Goal: Information Seeking & Learning: Learn about a topic

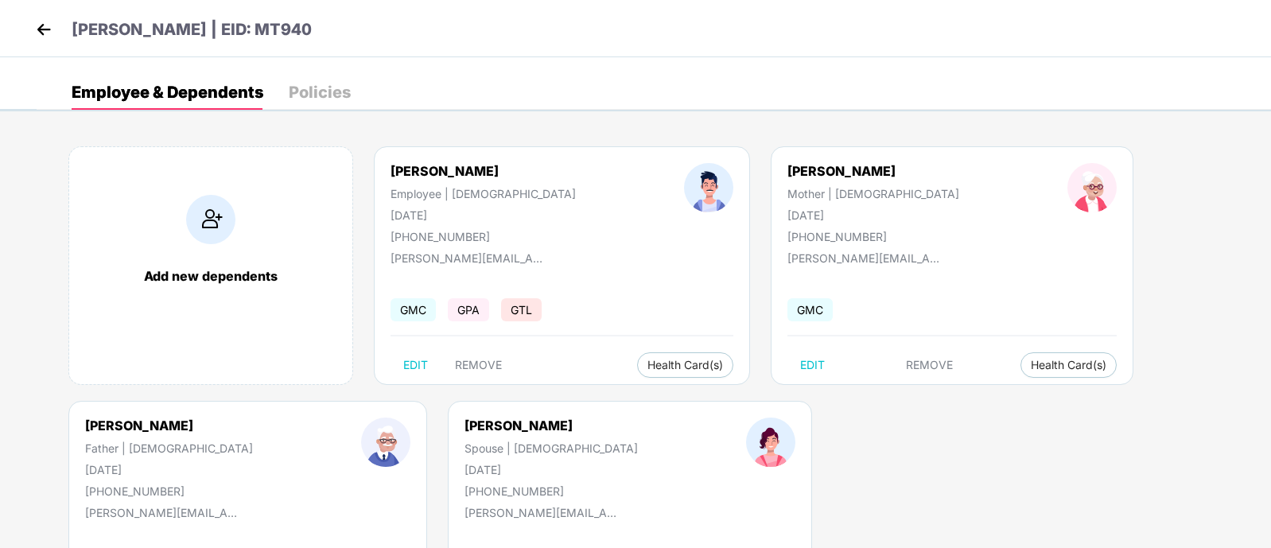
scroll to position [8, 0]
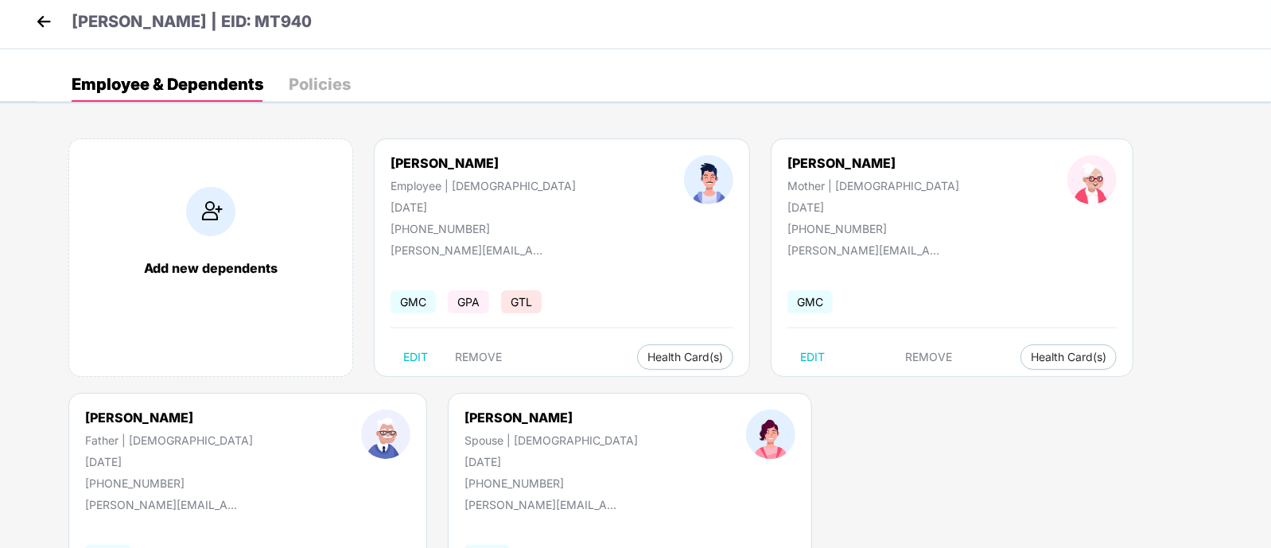
click at [50, 10] on img at bounding box center [44, 22] width 24 height 24
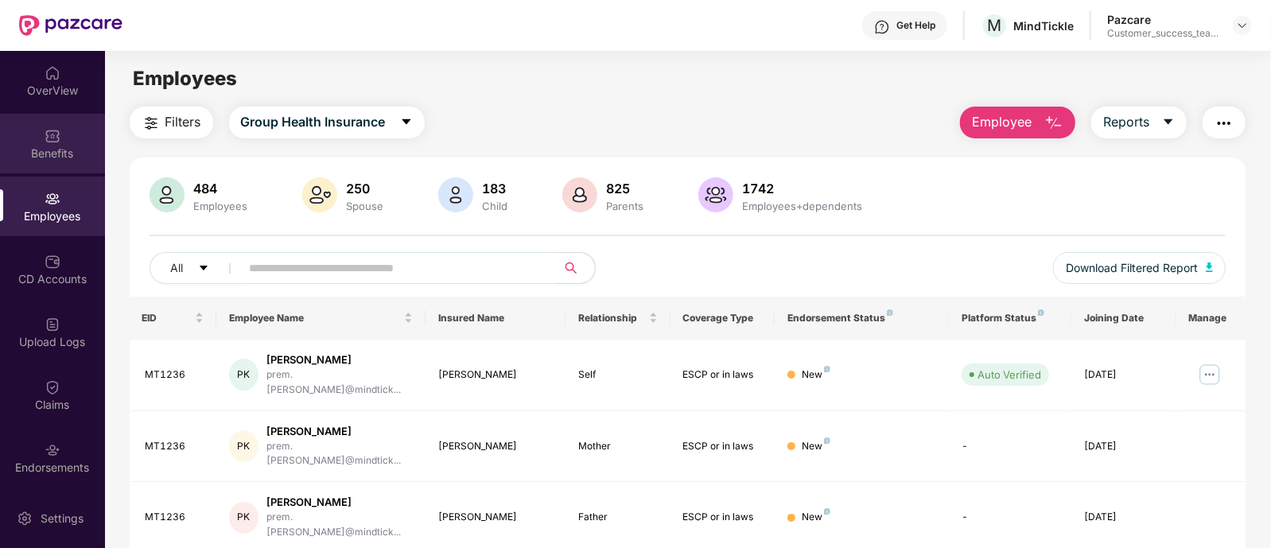
click at [48, 157] on div "Benefits" at bounding box center [52, 153] width 105 height 16
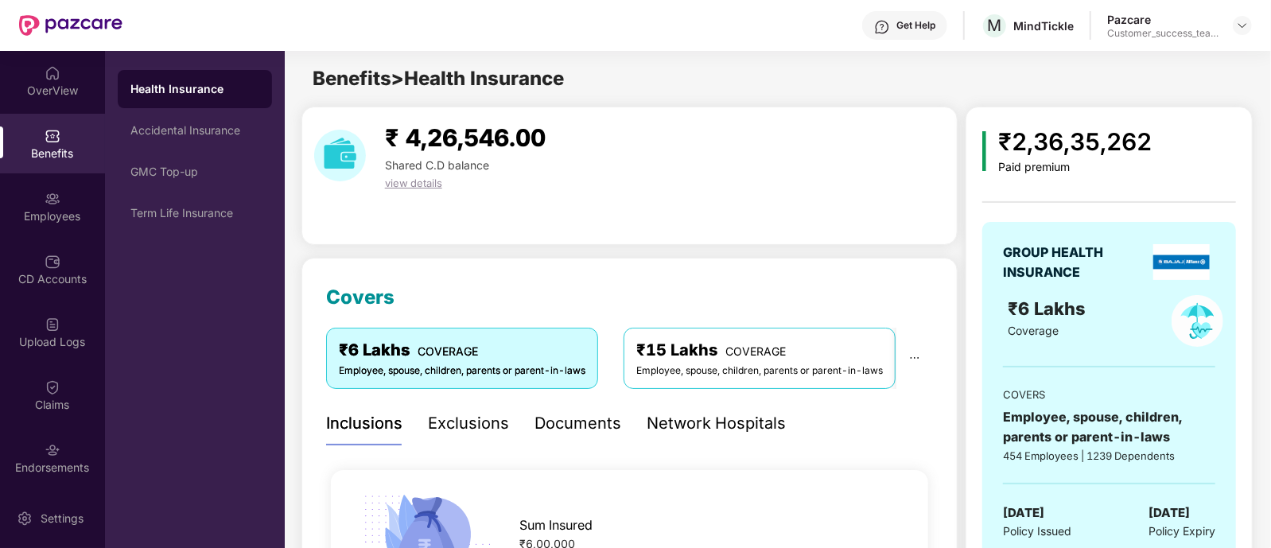
click at [586, 433] on div "Documents" at bounding box center [577, 423] width 87 height 25
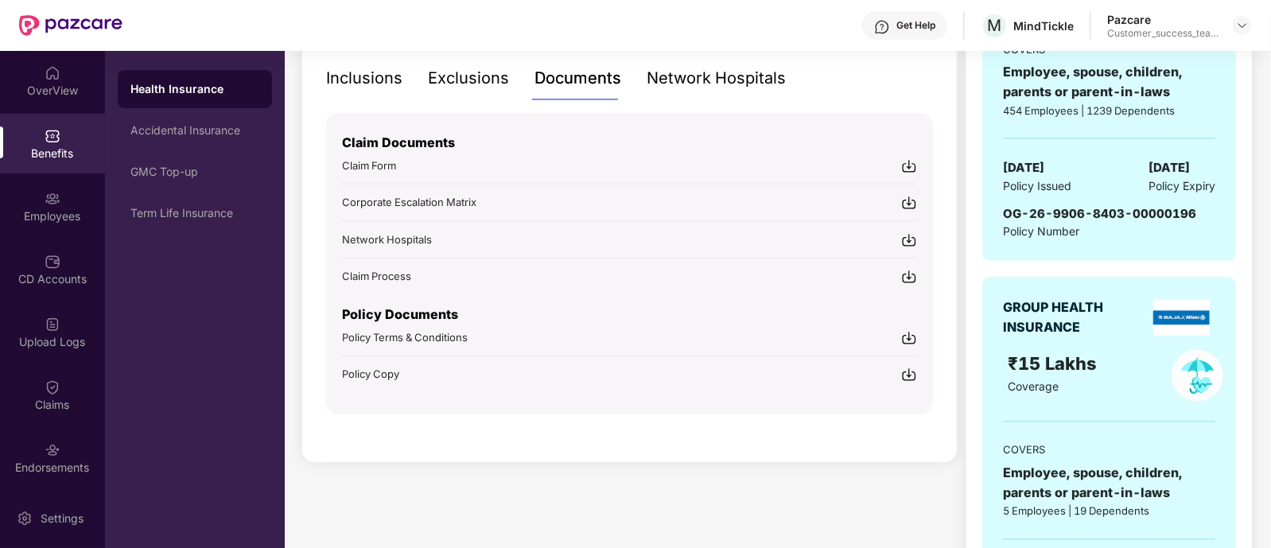
scroll to position [343, 0]
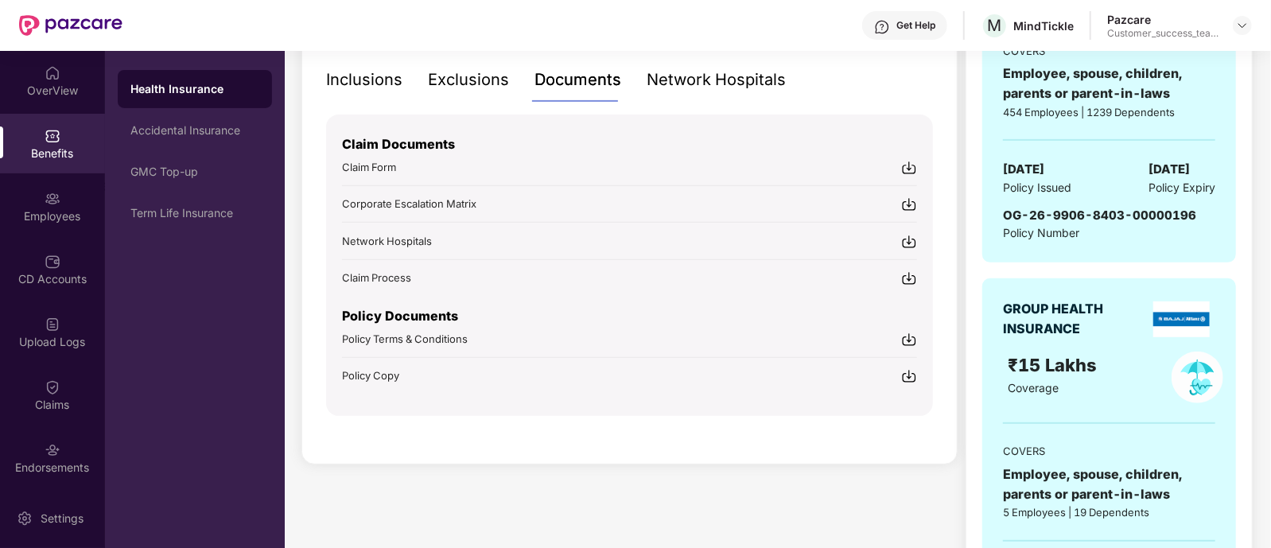
click at [910, 370] on img at bounding box center [909, 376] width 16 height 16
click at [727, 341] on div "Policy Terms & Conditions" at bounding box center [629, 338] width 575 height 17
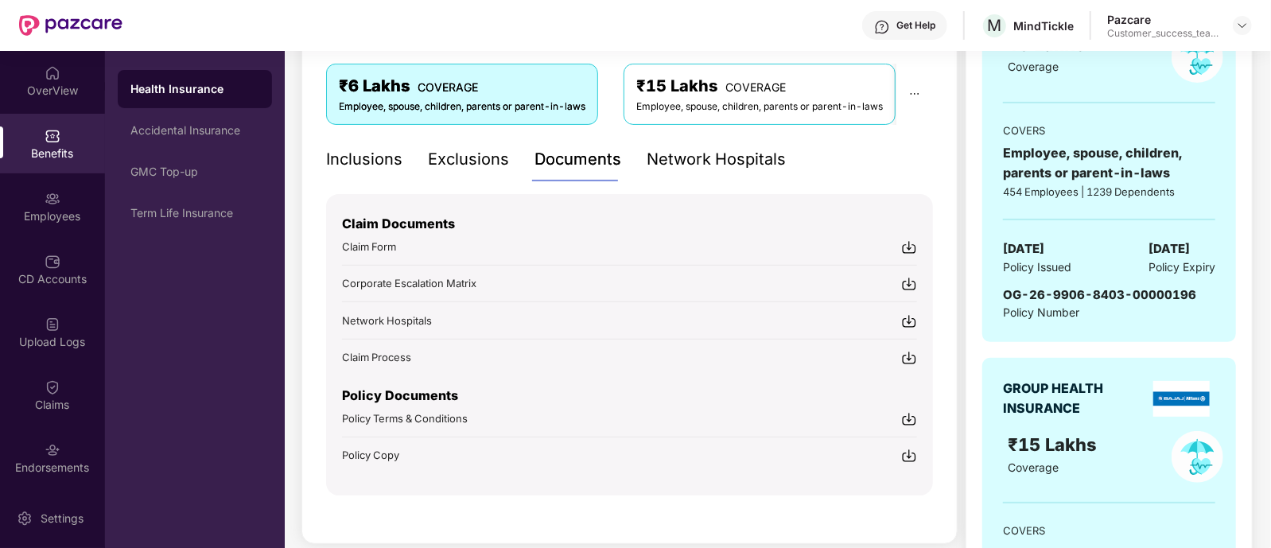
scroll to position [263, 0]
click at [363, 159] on div "Inclusions" at bounding box center [364, 160] width 76 height 25
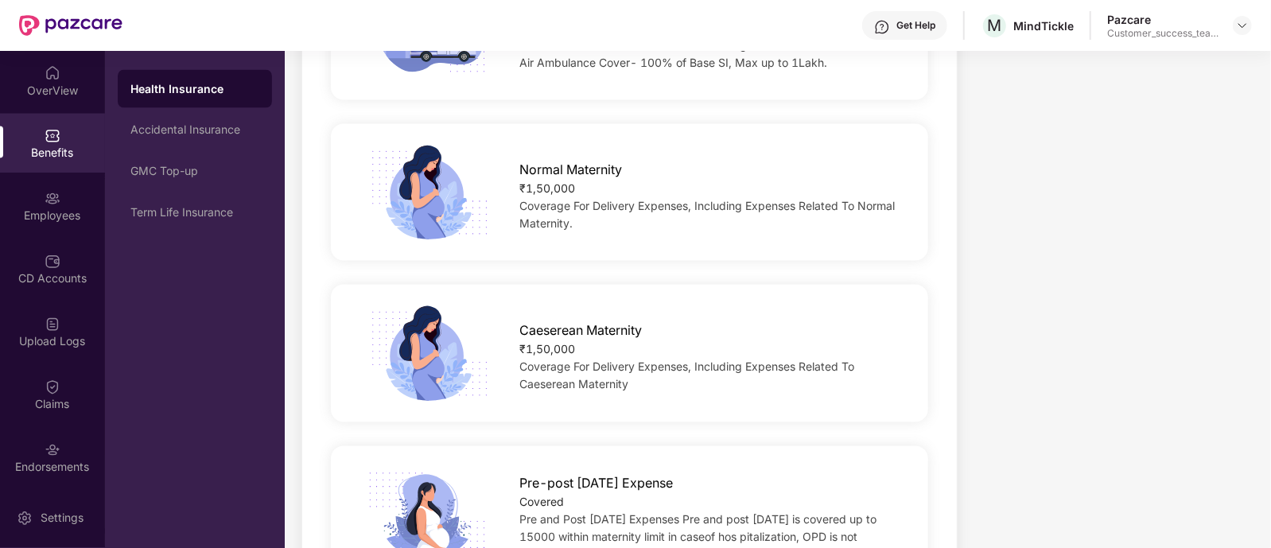
scroll to position [1631, 0]
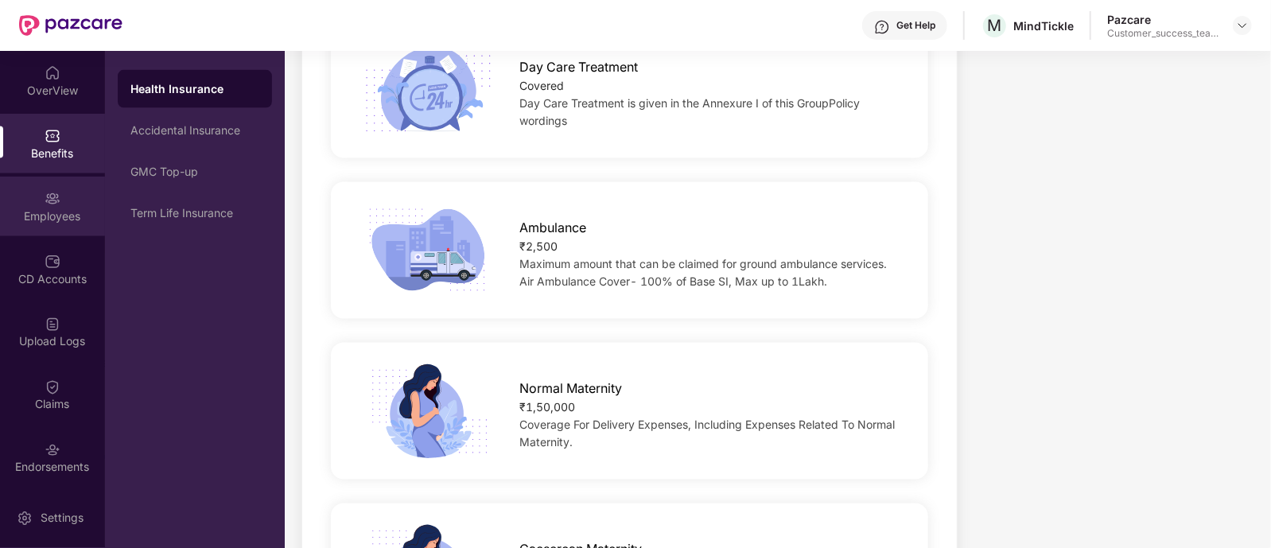
click at [83, 205] on div "Employees" at bounding box center [52, 207] width 105 height 60
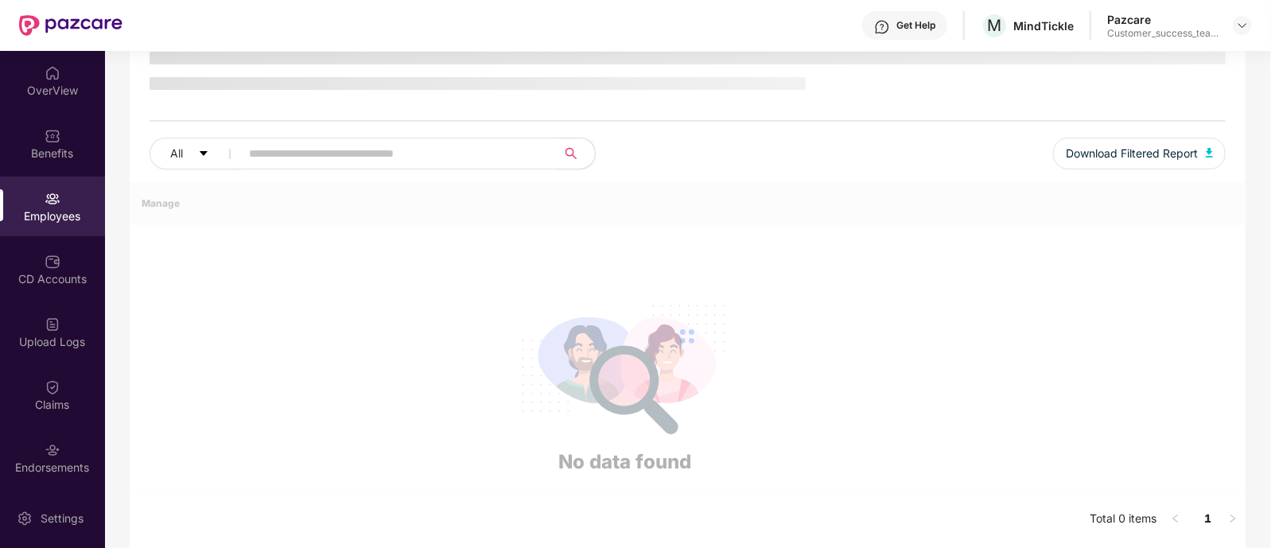
scroll to position [125, 0]
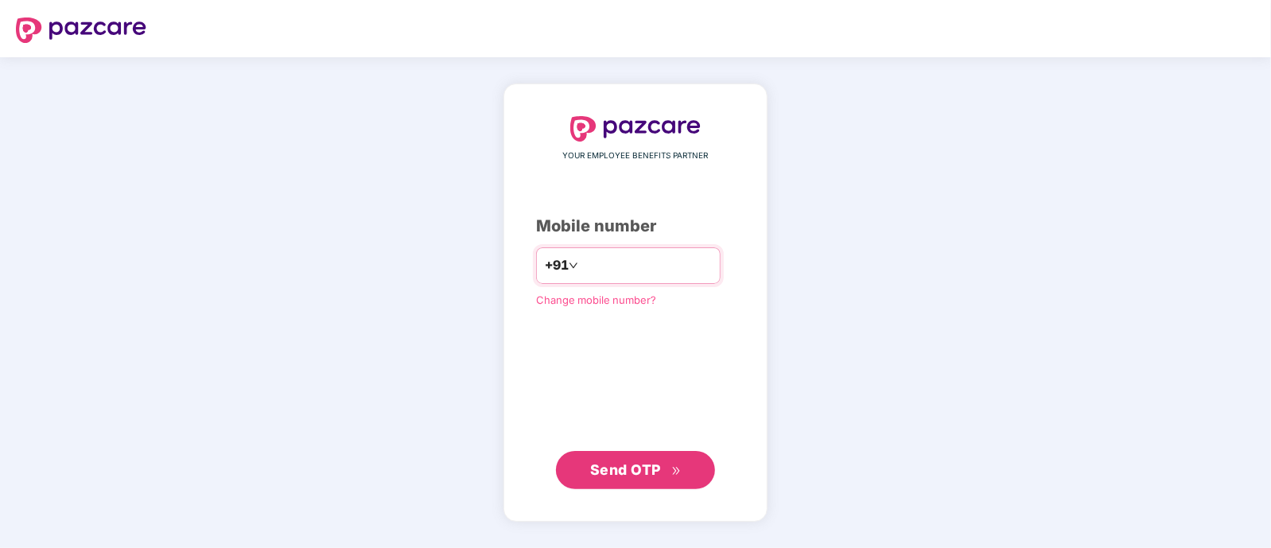
type input "**********"
click at [604, 463] on span "Send OTP" at bounding box center [625, 468] width 71 height 17
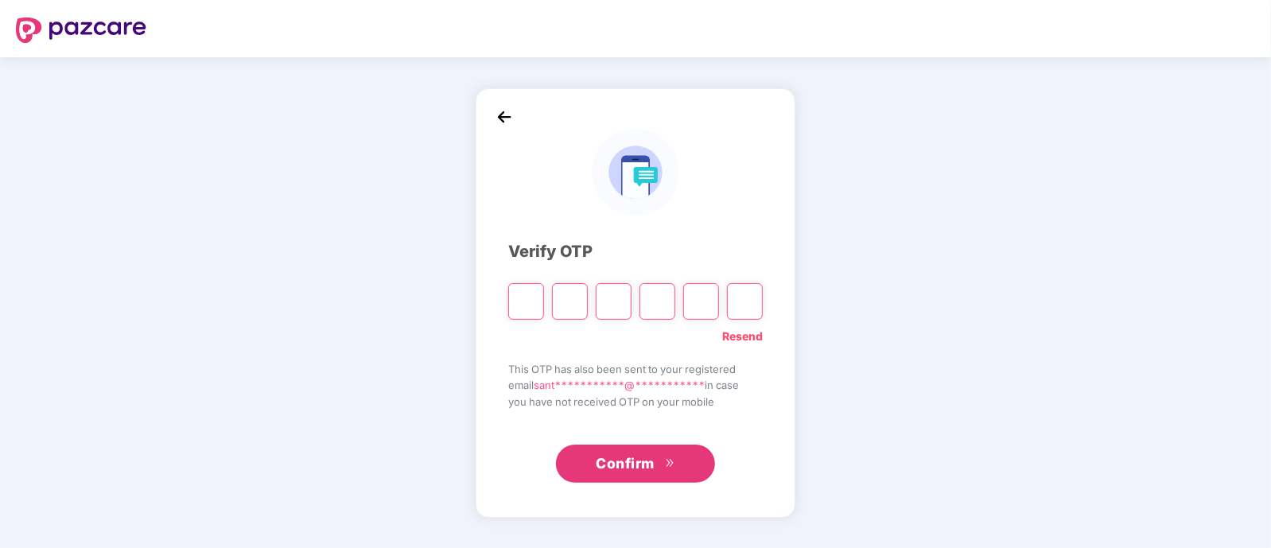
type input "*"
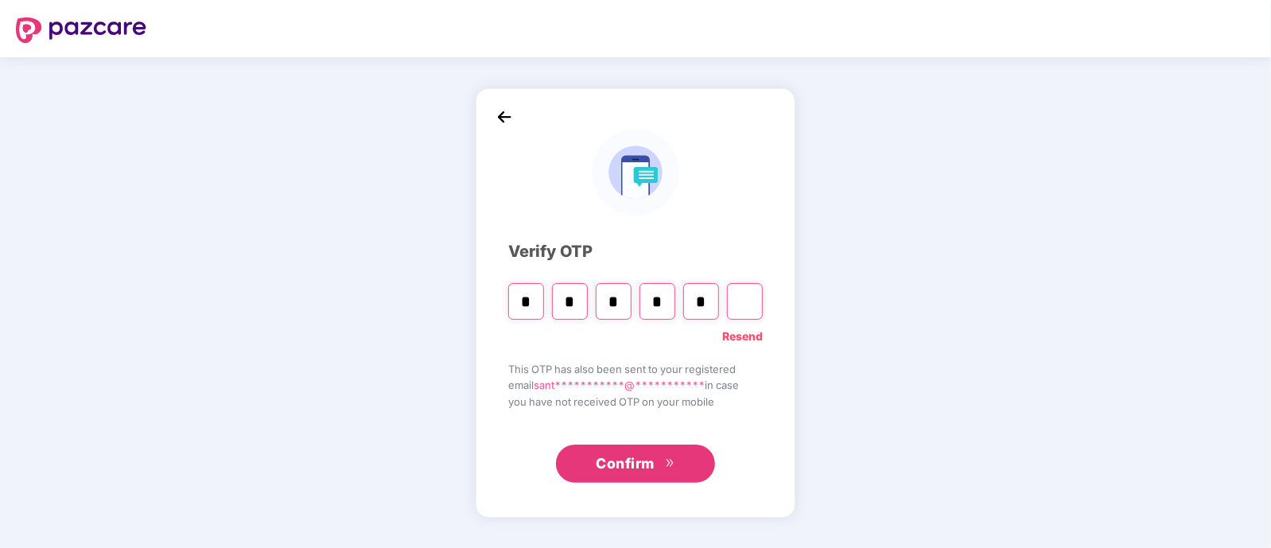
type input "*"
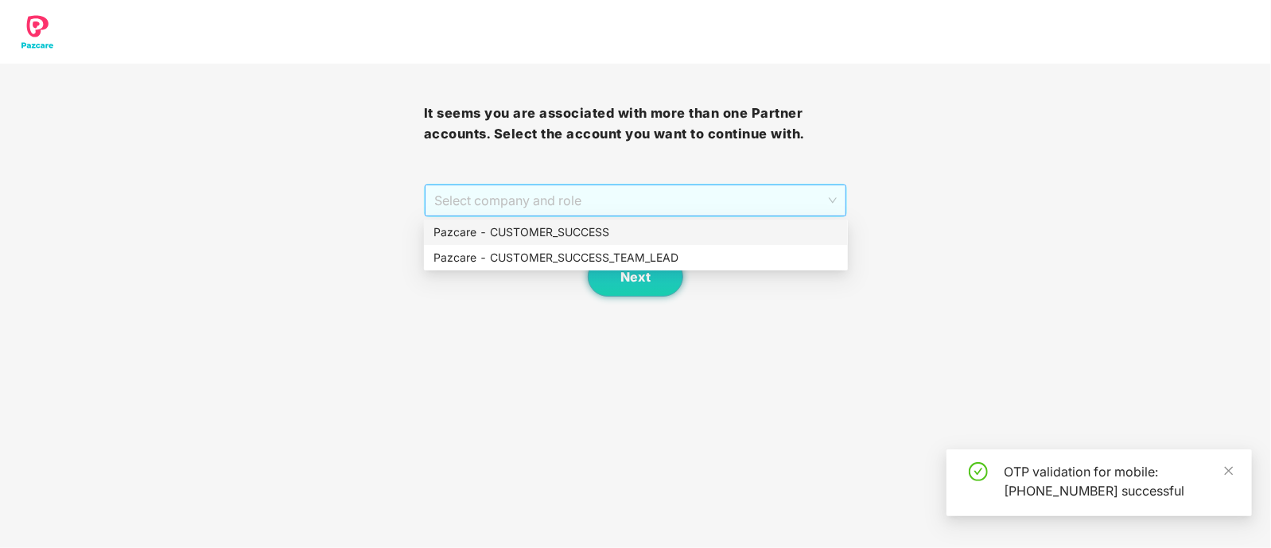
click at [585, 204] on span "Select company and role" at bounding box center [635, 200] width 403 height 30
click at [580, 254] on div "Pazcare - CUSTOMER_SUCCESS_TEAM_LEAD" at bounding box center [635, 257] width 405 height 17
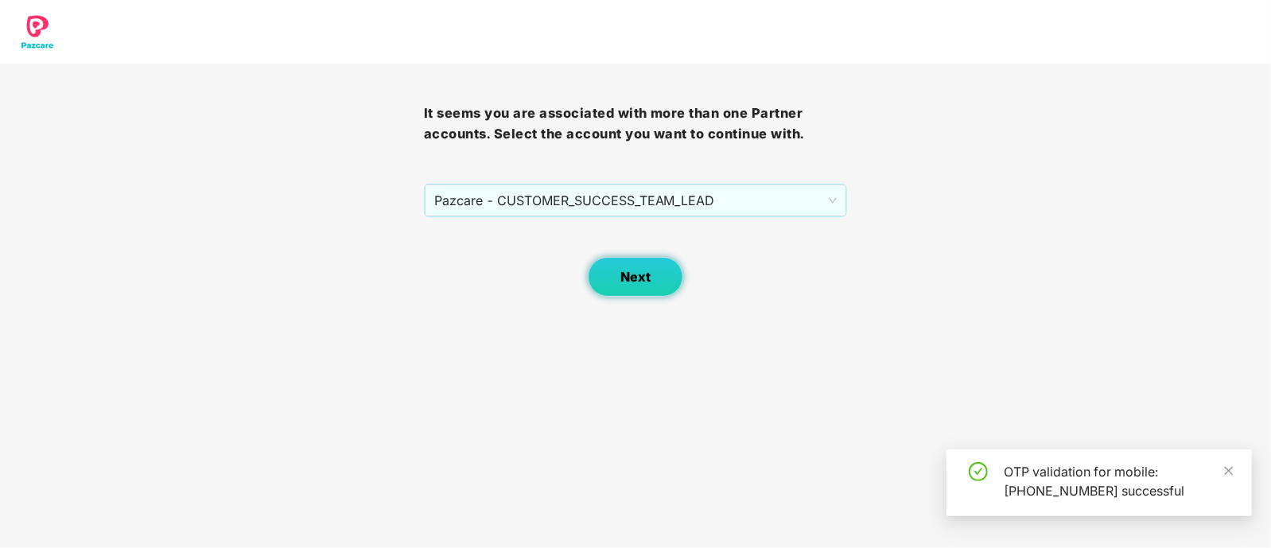
click at [611, 265] on button "Next" at bounding box center [635, 277] width 95 height 40
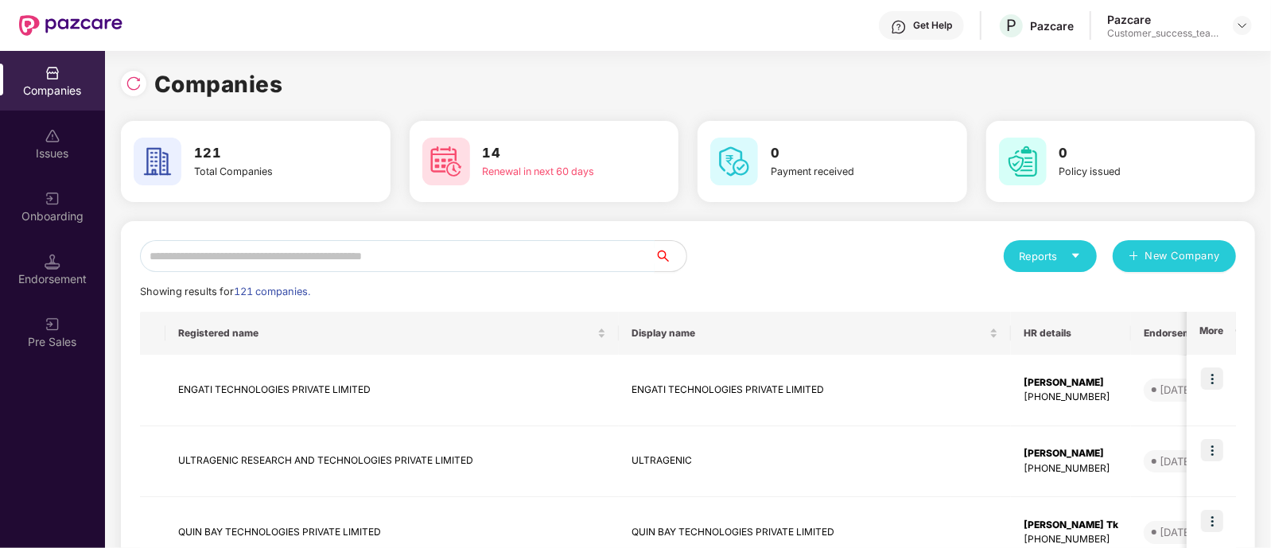
click at [354, 258] on input "text" at bounding box center [397, 256] width 514 height 32
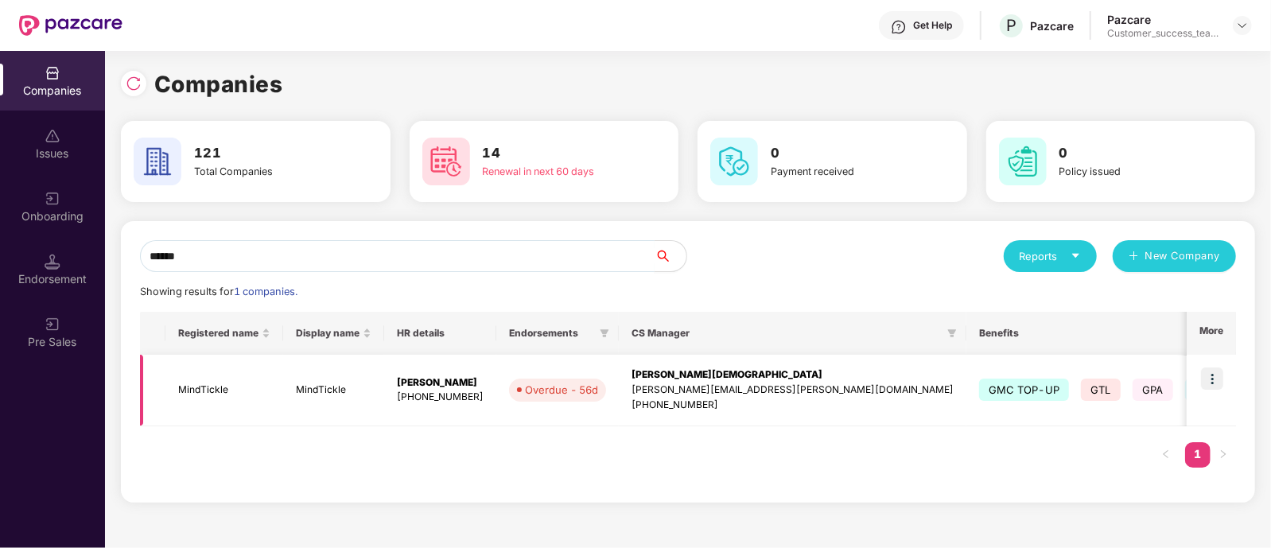
type input "******"
click at [1216, 374] on img at bounding box center [1212, 378] width 22 height 22
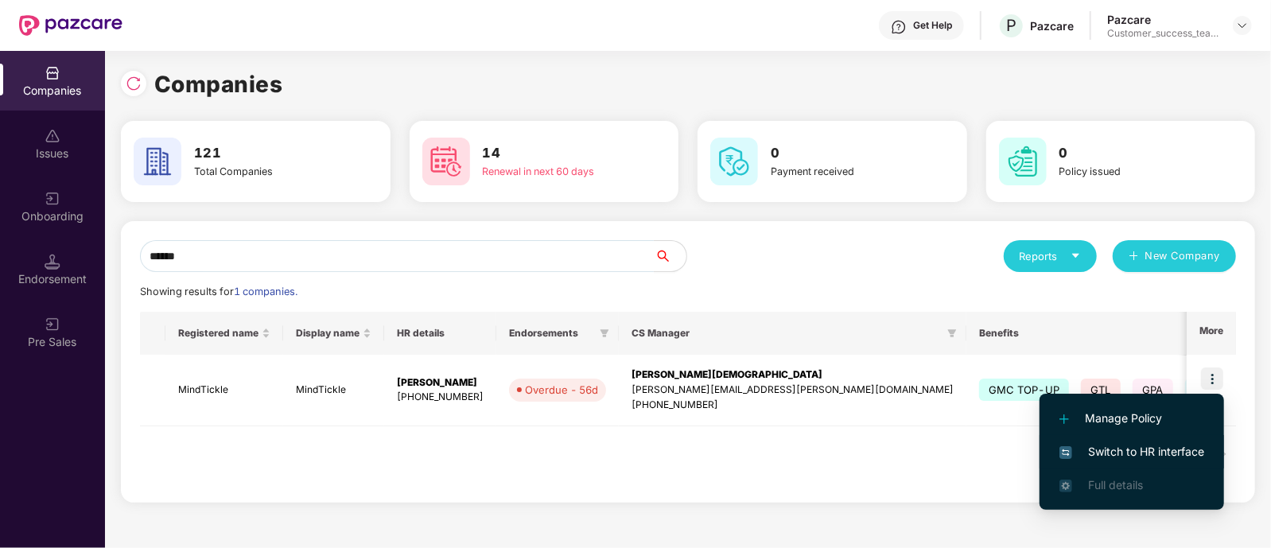
click at [1115, 449] on span "Switch to HR interface" at bounding box center [1131, 451] width 145 height 17
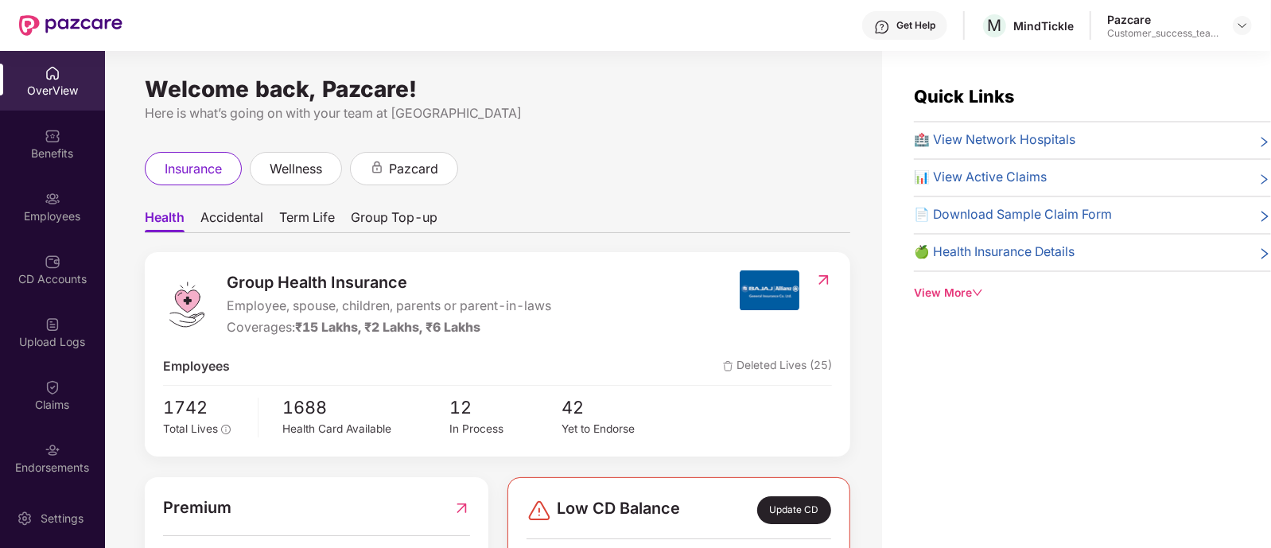
click at [56, 209] on div "Employees" at bounding box center [52, 216] width 105 height 16
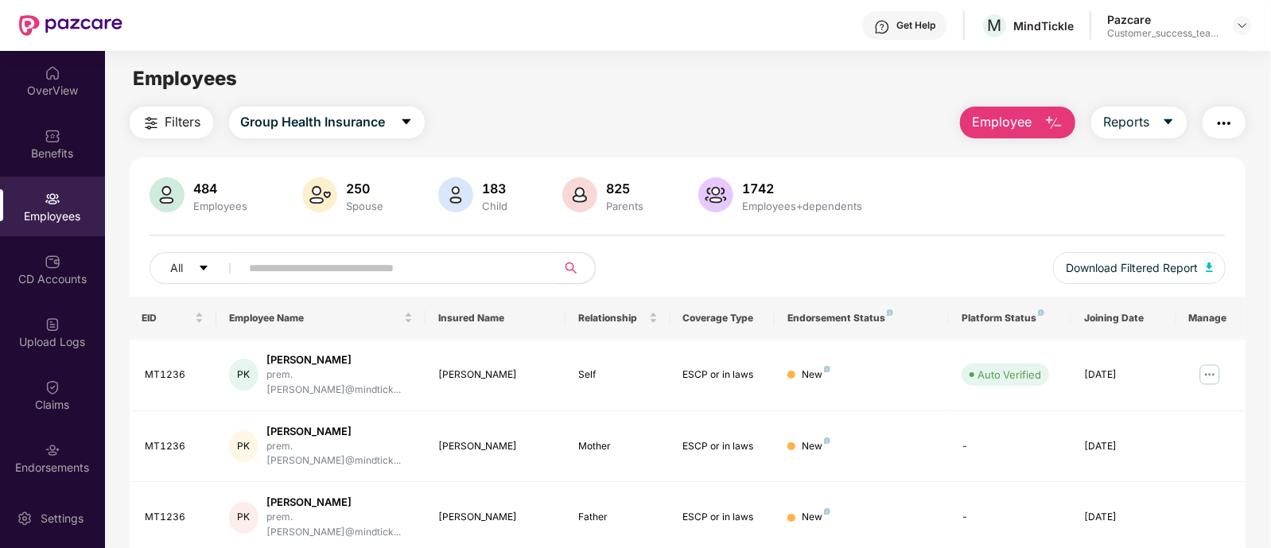
click at [345, 262] on input "text" at bounding box center [392, 268] width 285 height 24
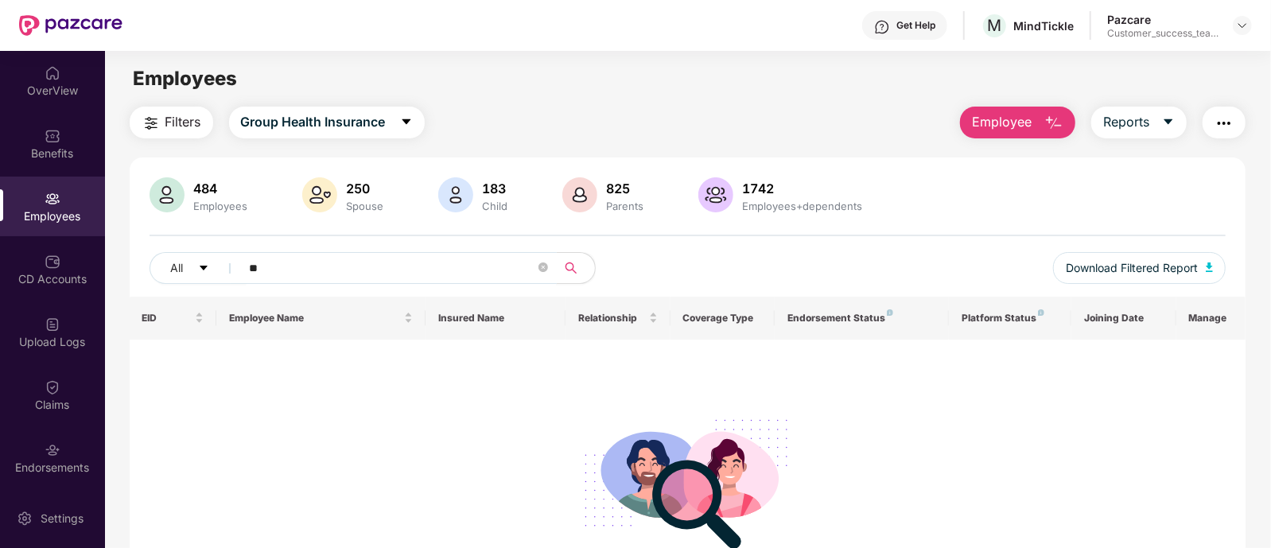
type input "*"
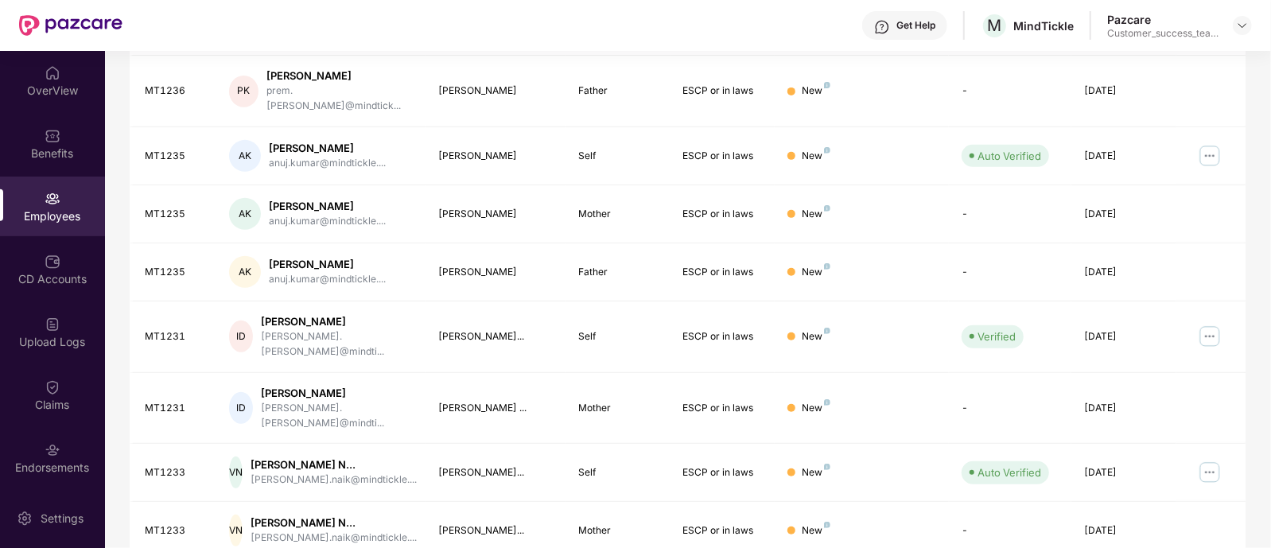
scroll to position [427, 0]
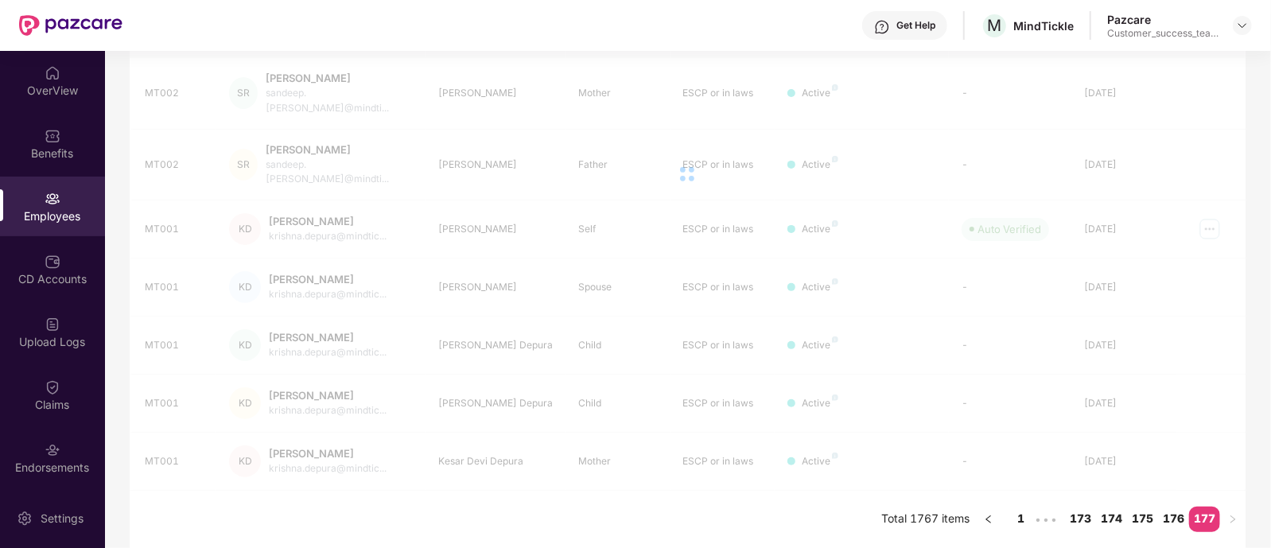
scroll to position [254, 0]
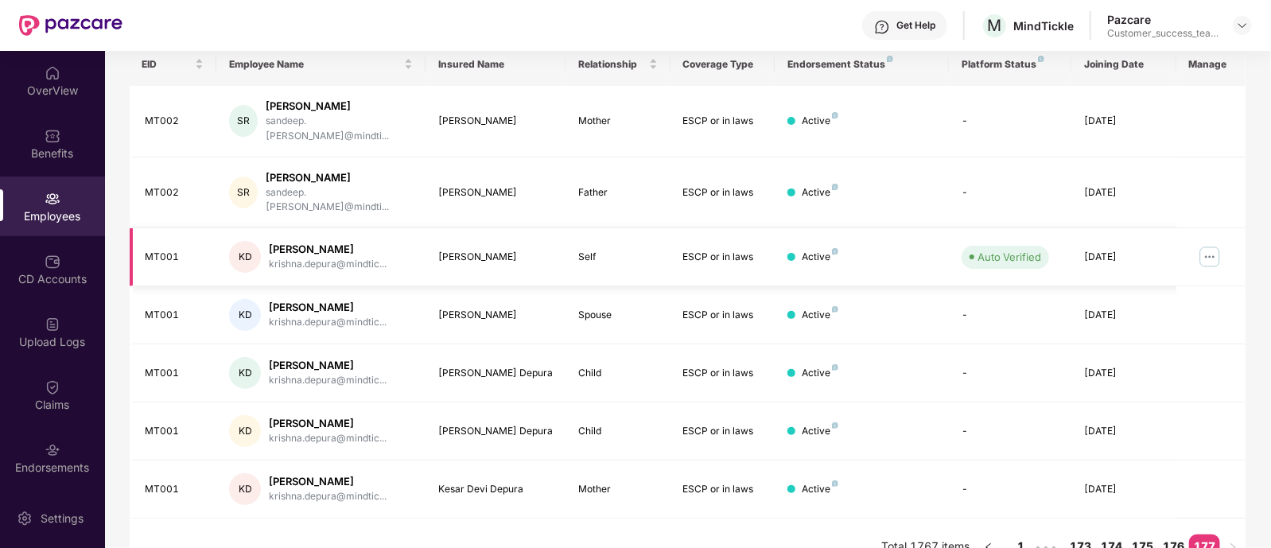
click at [1201, 244] on img at bounding box center [1209, 256] width 25 height 25
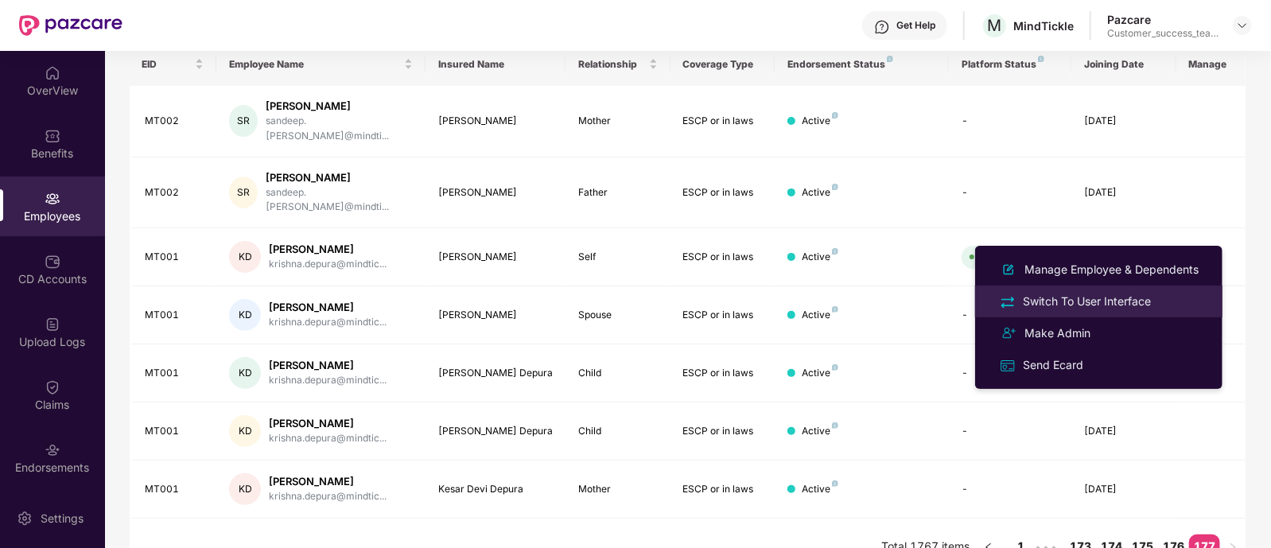
click at [1073, 305] on div "Switch To User Interface" at bounding box center [1086, 301] width 134 height 17
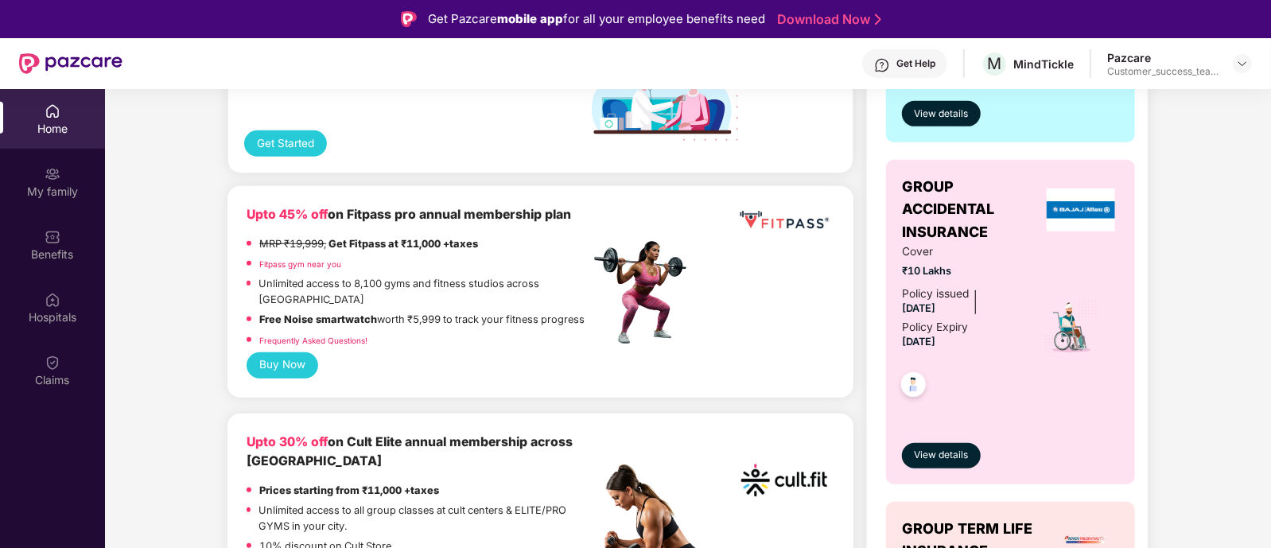
scroll to position [0, 0]
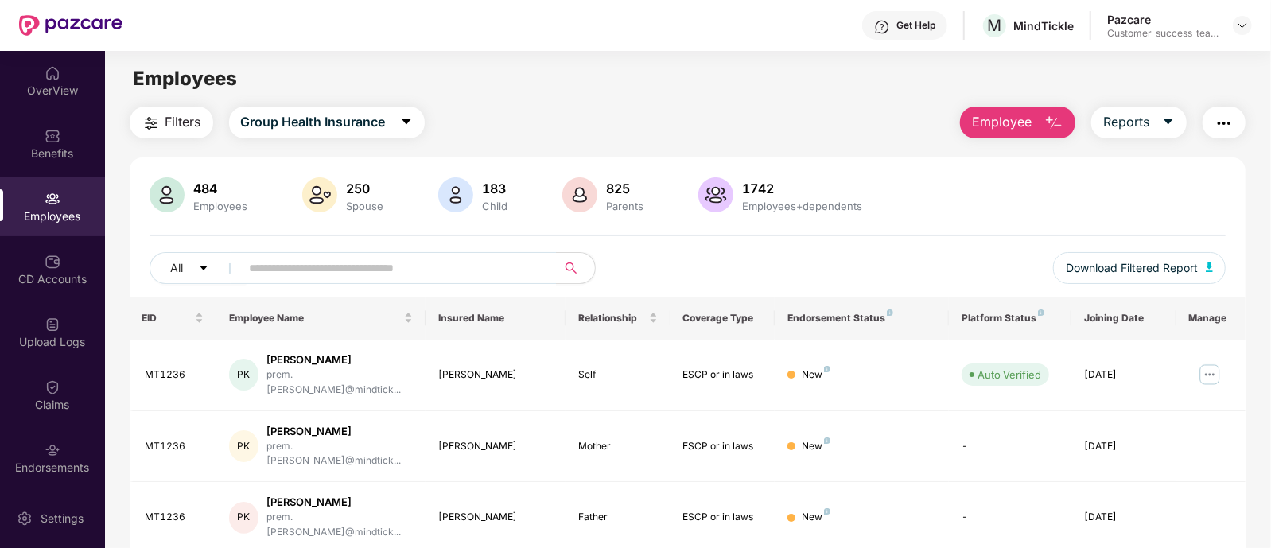
scroll to position [427, 0]
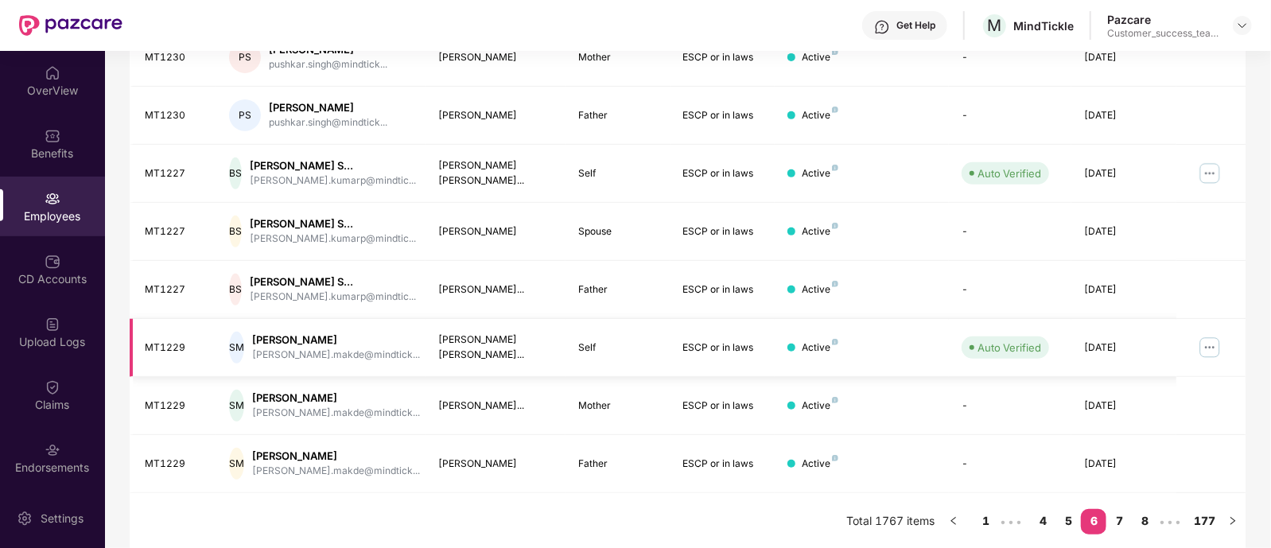
click at [1204, 348] on img at bounding box center [1209, 347] width 25 height 25
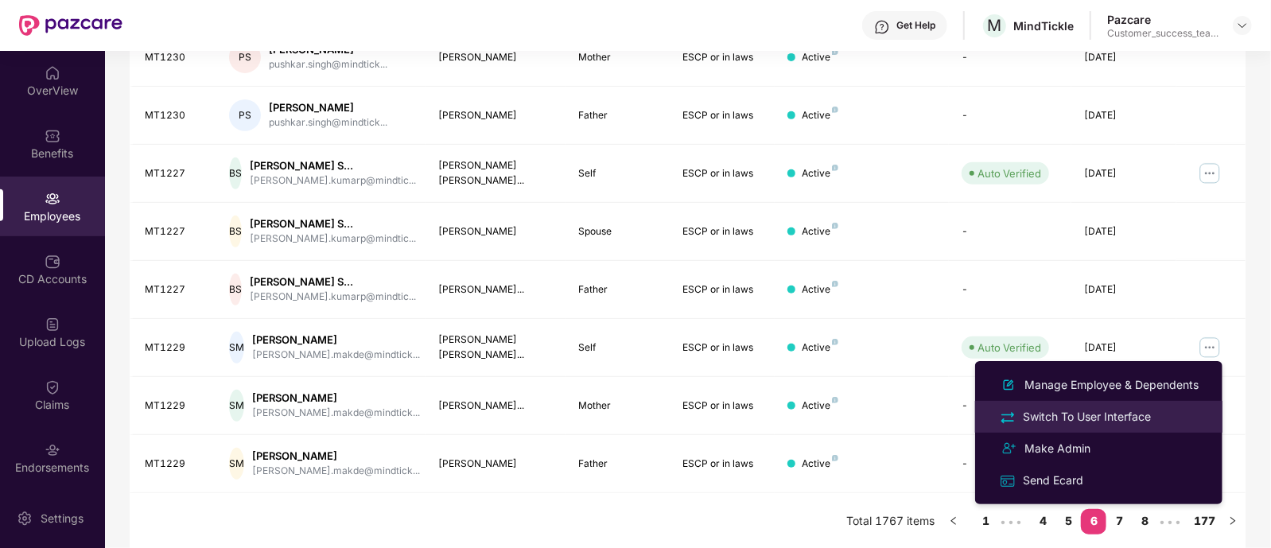
click at [1092, 411] on div "Switch To User Interface" at bounding box center [1086, 416] width 134 height 17
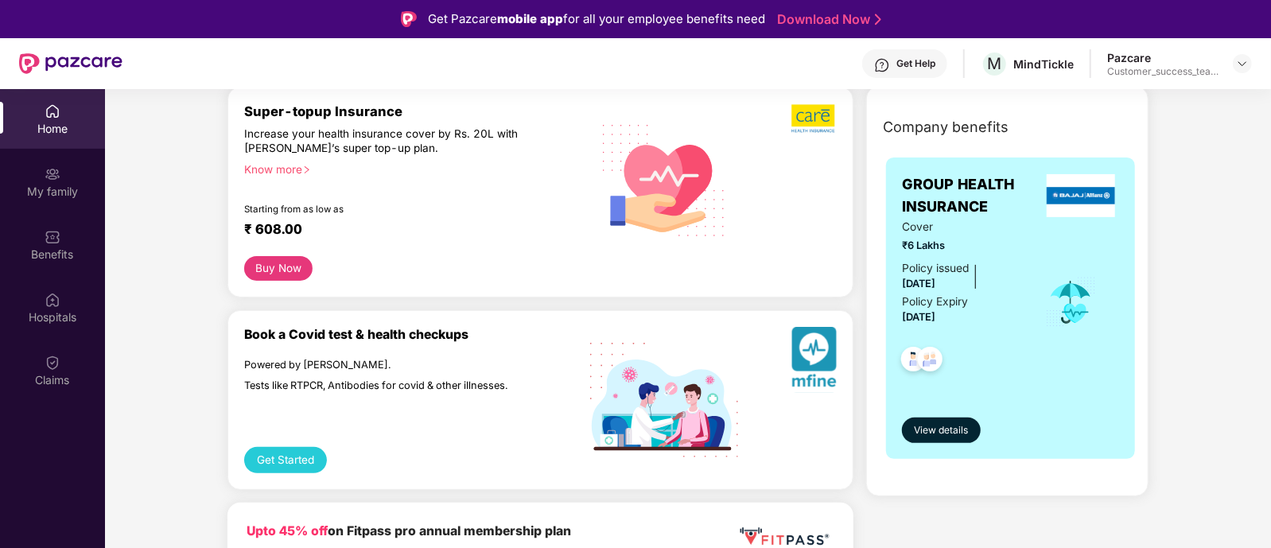
scroll to position [0, 0]
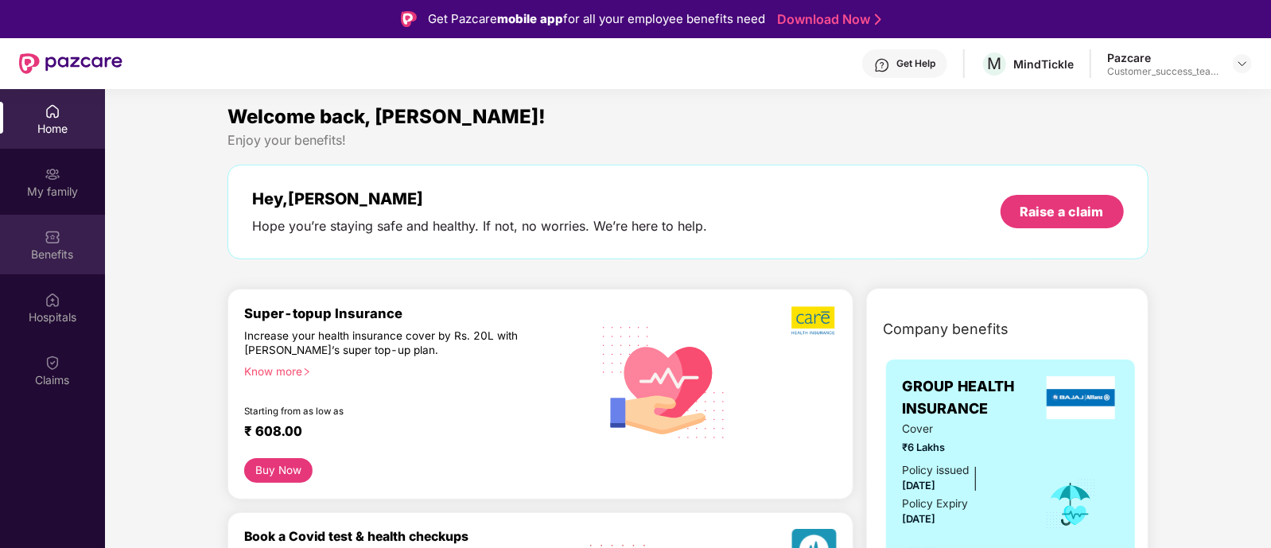
click at [89, 242] on div "Benefits" at bounding box center [52, 245] width 105 height 60
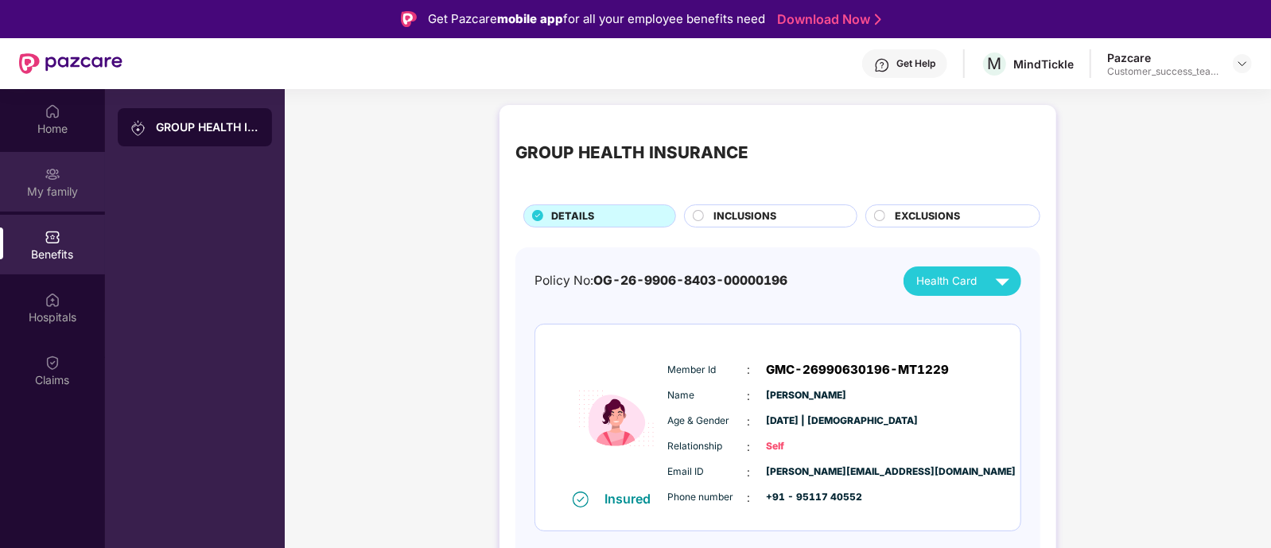
click at [56, 180] on img at bounding box center [53, 174] width 16 height 16
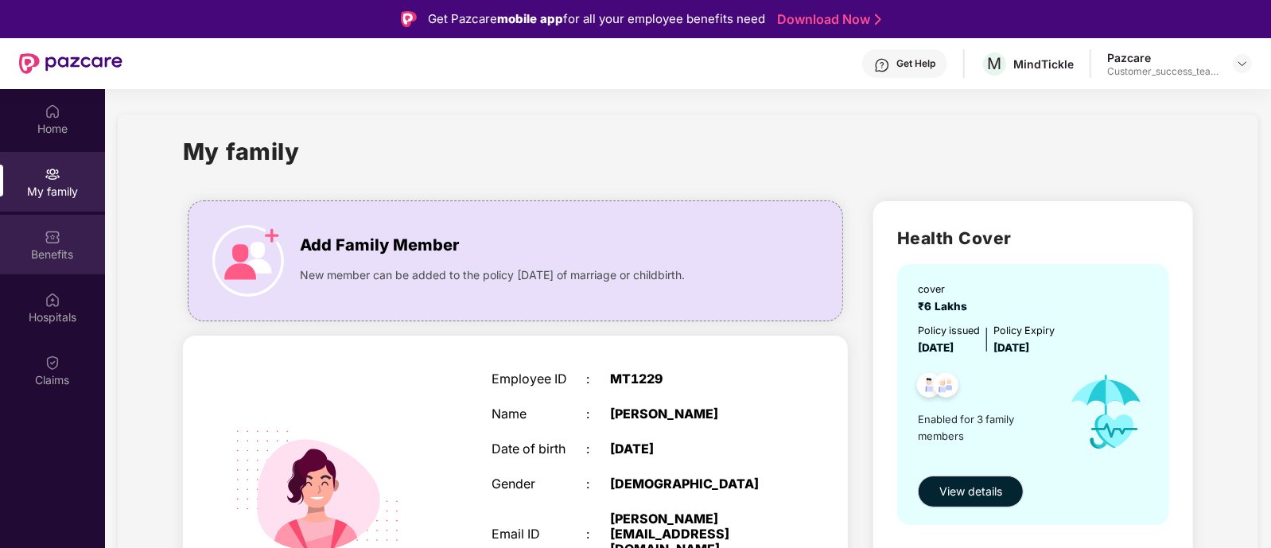
click at [45, 248] on div "Benefits" at bounding box center [52, 254] width 105 height 16
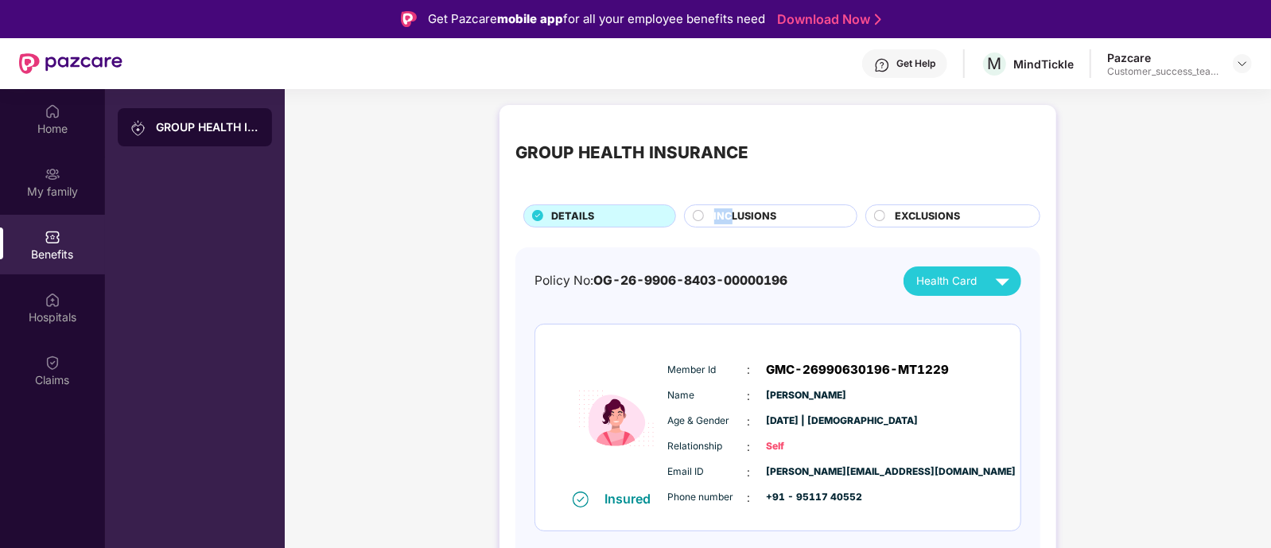
drag, startPoint x: 739, startPoint y: 203, endPoint x: 727, endPoint y: 216, distance: 17.5
click at [727, 216] on div "GROUP HEALTH INSURANCE DETAILS INCLUSIONS EXCLUSIONS" at bounding box center [777, 174] width 525 height 107
click at [727, 216] on span "INCLUSIONS" at bounding box center [745, 216] width 63 height 16
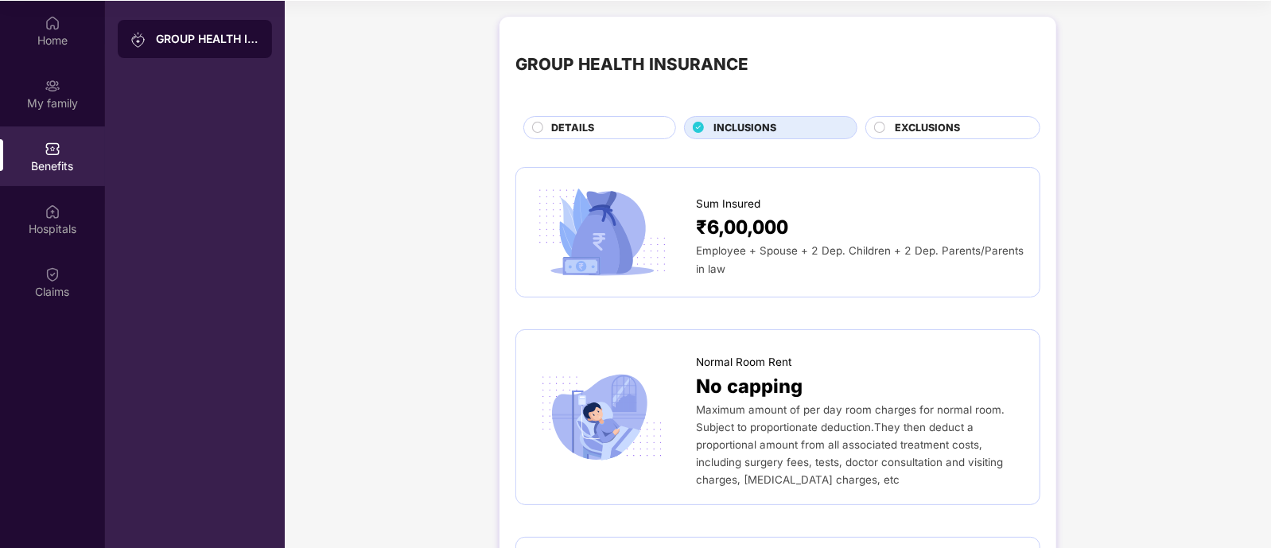
click at [952, 126] on span "EXCLUSIONS" at bounding box center [926, 128] width 65 height 16
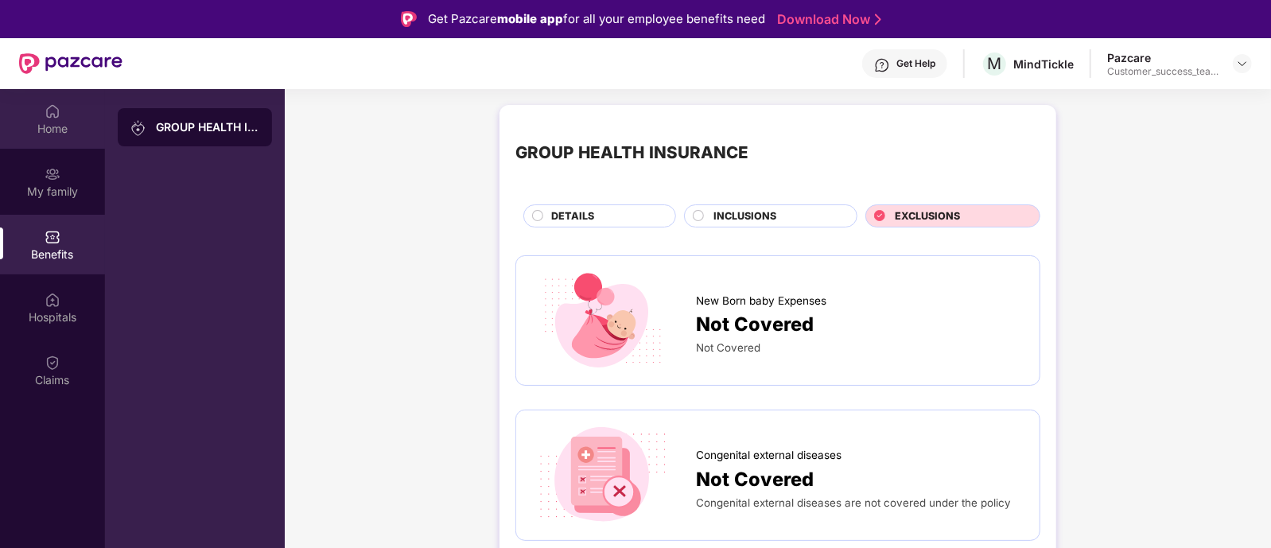
click at [48, 126] on div "Home" at bounding box center [52, 129] width 105 height 16
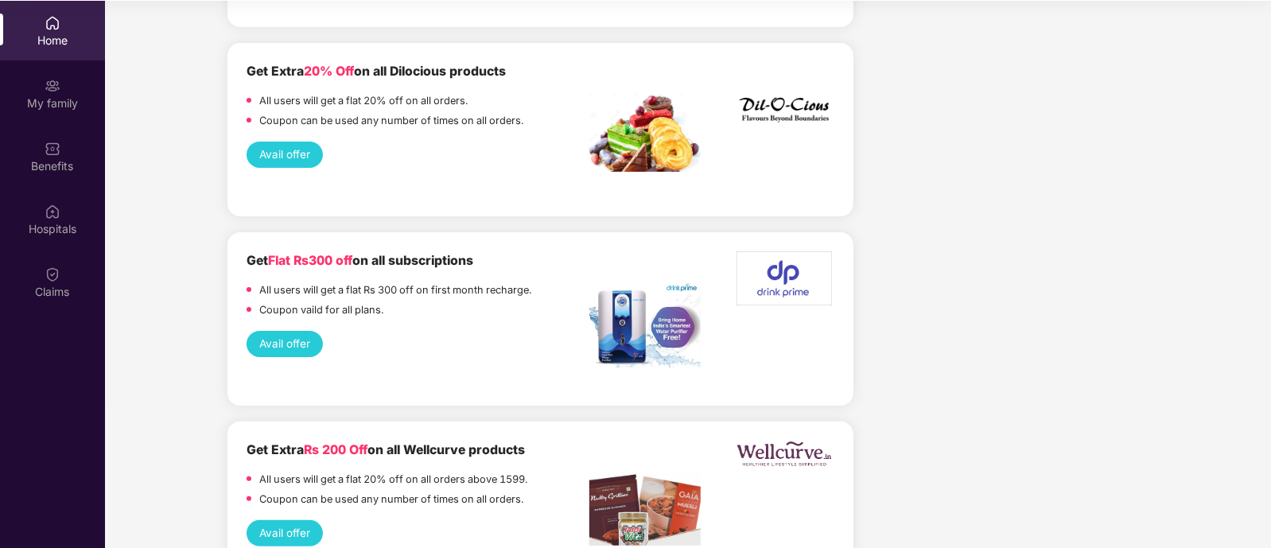
scroll to position [3874, 0]
click at [50, 100] on div "My family" at bounding box center [52, 103] width 105 height 16
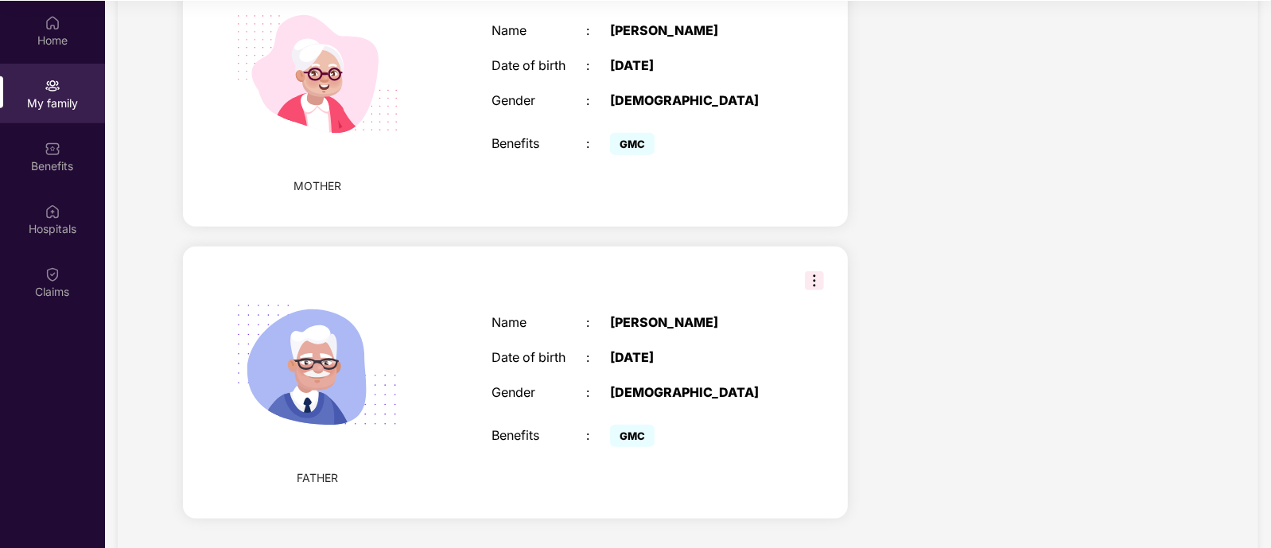
scroll to position [693, 0]
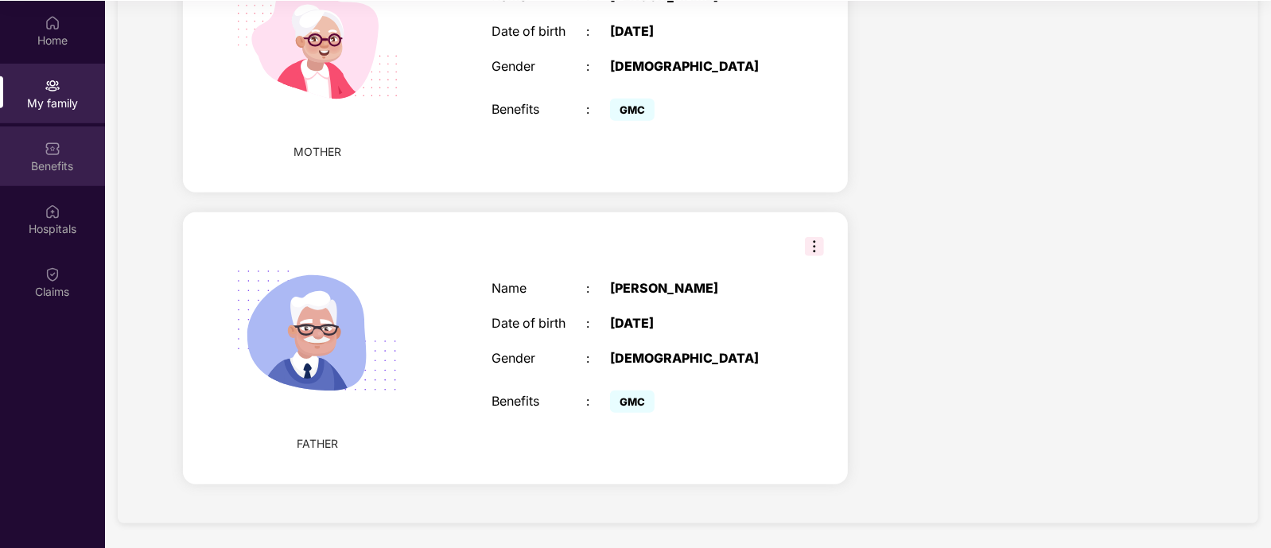
click at [53, 149] on img at bounding box center [53, 149] width 16 height 16
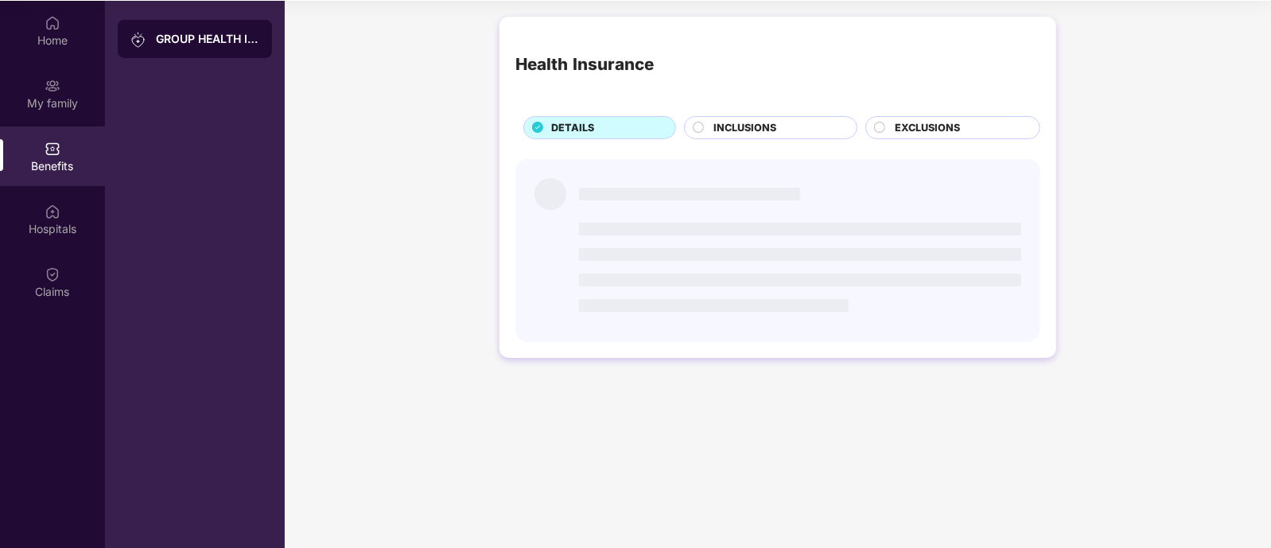
scroll to position [0, 0]
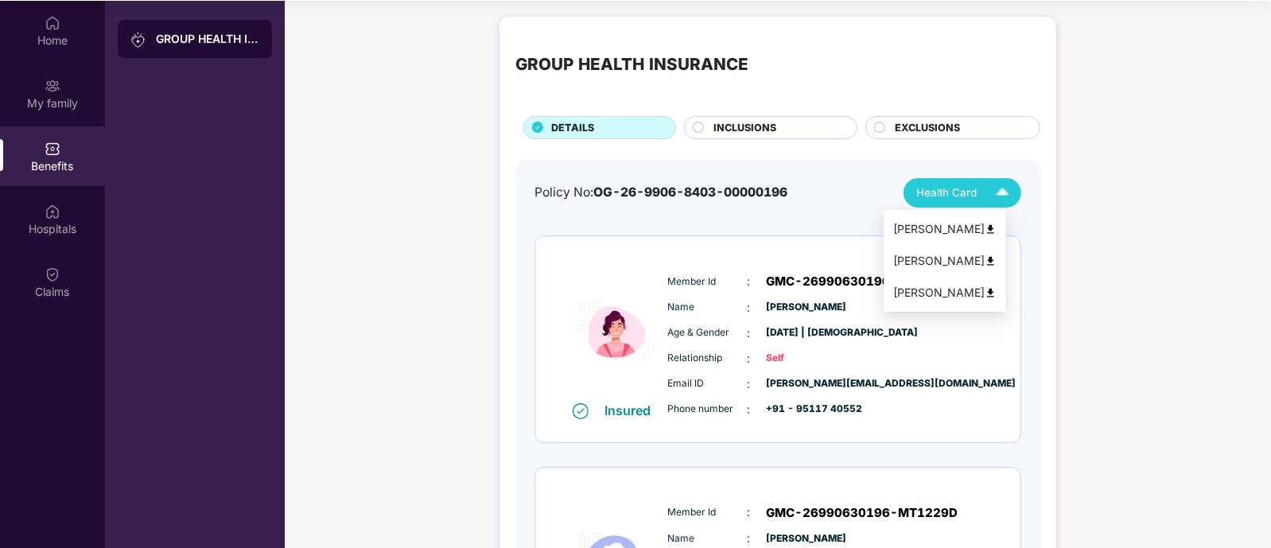
click at [964, 197] on span "Health Card" at bounding box center [946, 192] width 60 height 17
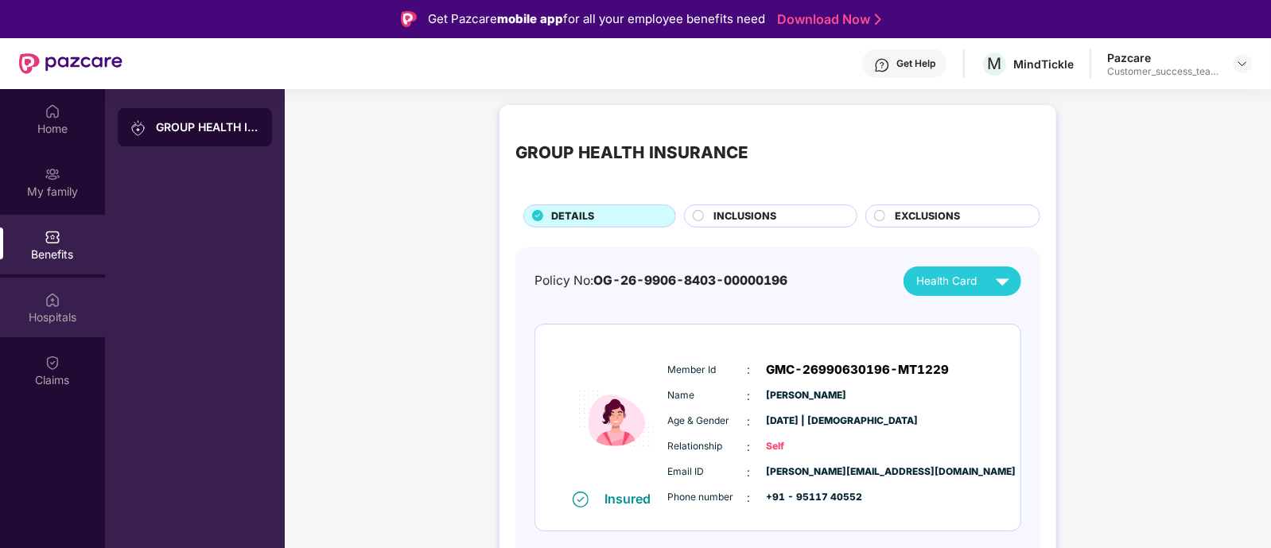
click at [64, 316] on div "Hospitals" at bounding box center [52, 317] width 105 height 16
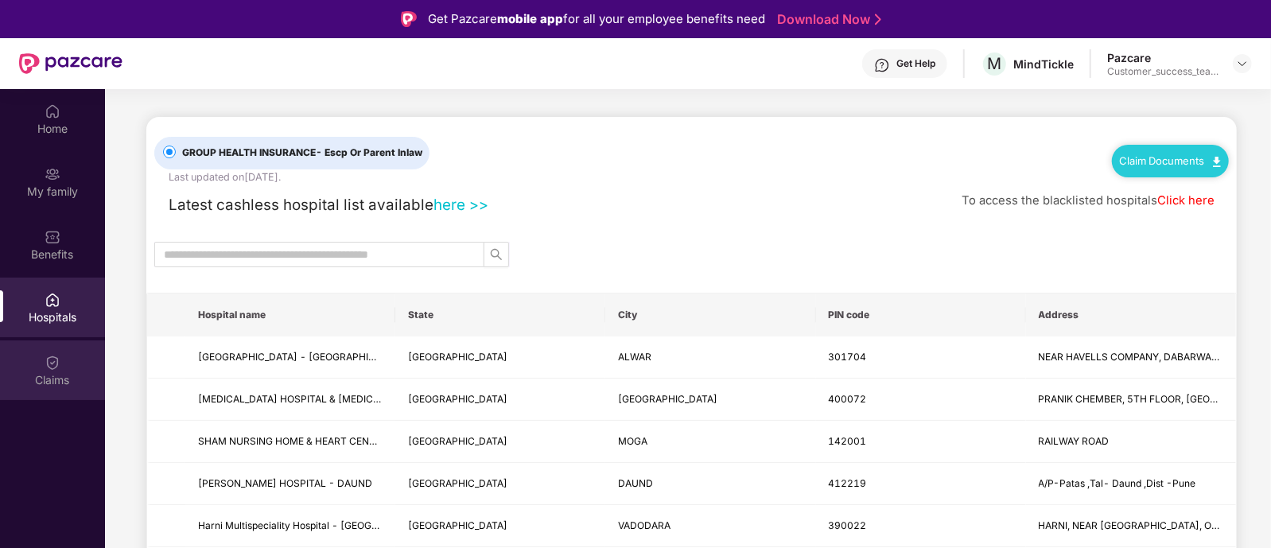
click at [48, 369] on img at bounding box center [53, 363] width 16 height 16
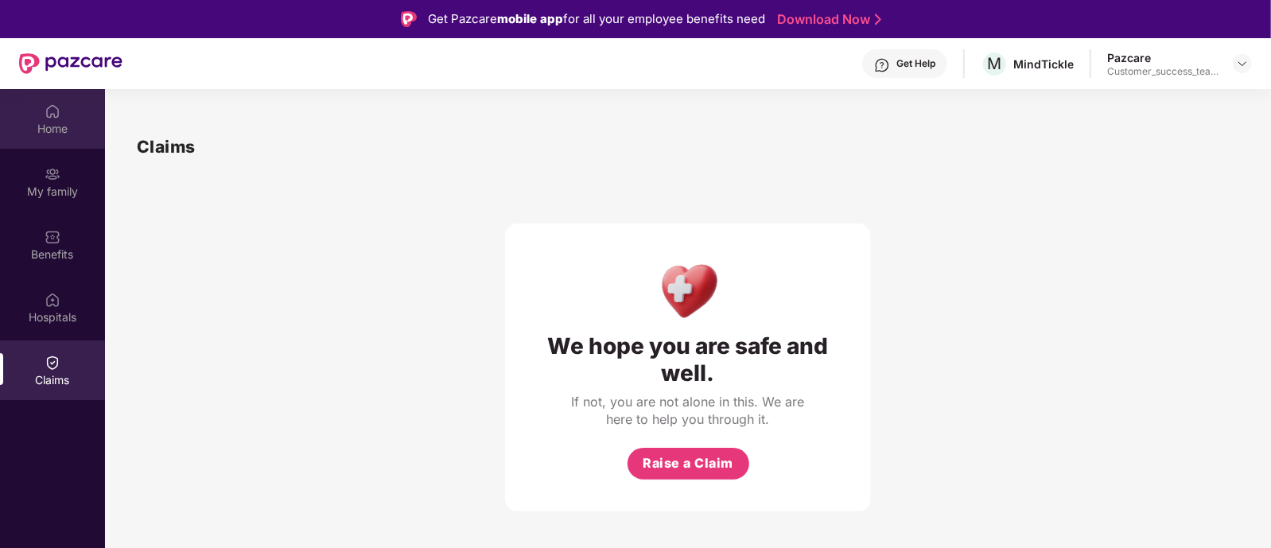
click at [50, 126] on div "Home" at bounding box center [52, 129] width 105 height 16
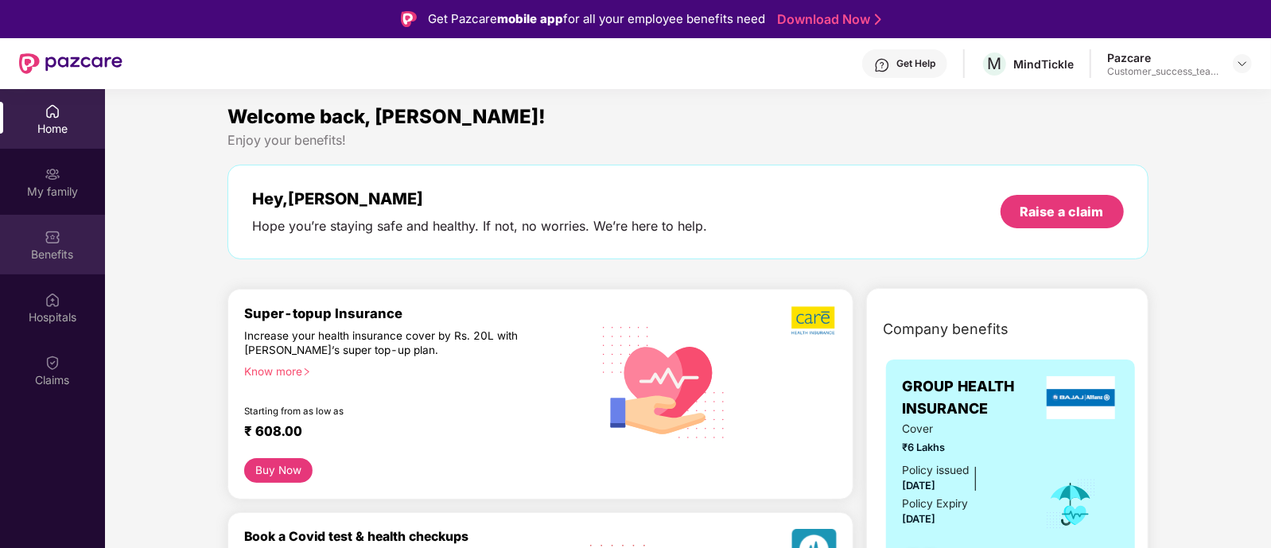
click at [57, 236] on img at bounding box center [53, 237] width 16 height 16
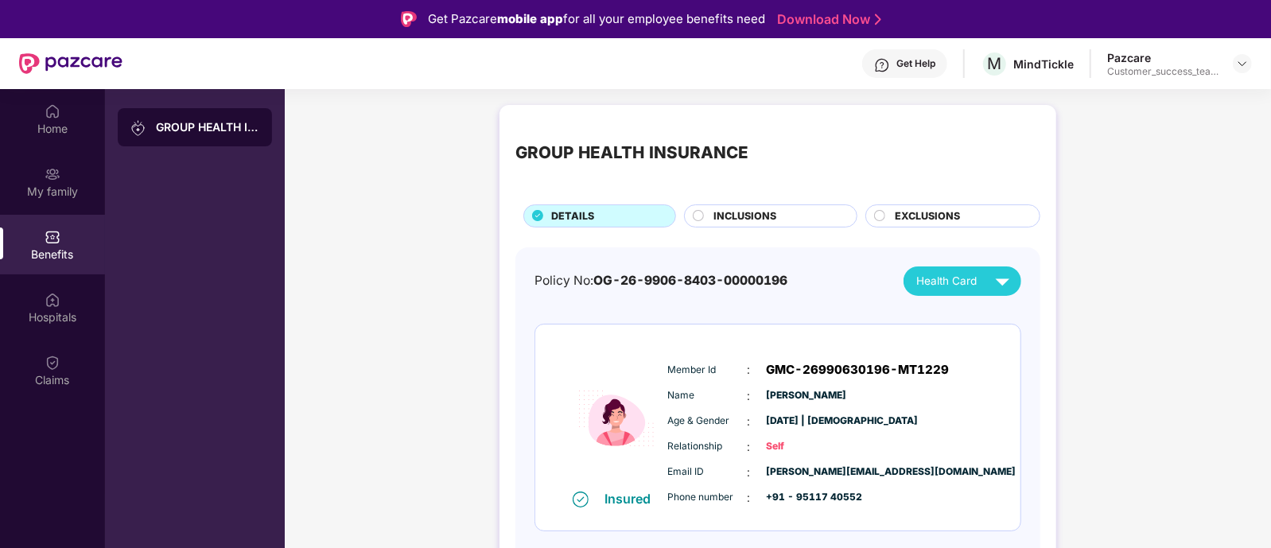
click at [938, 216] on span "EXCLUSIONS" at bounding box center [926, 216] width 65 height 16
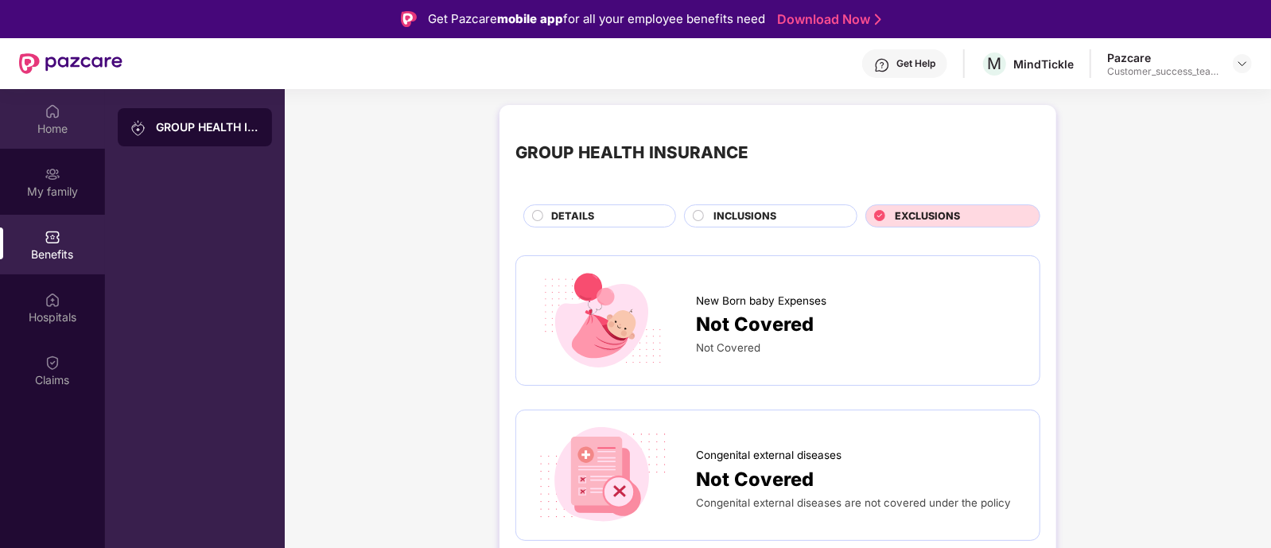
click at [64, 119] on div "Home" at bounding box center [52, 119] width 105 height 60
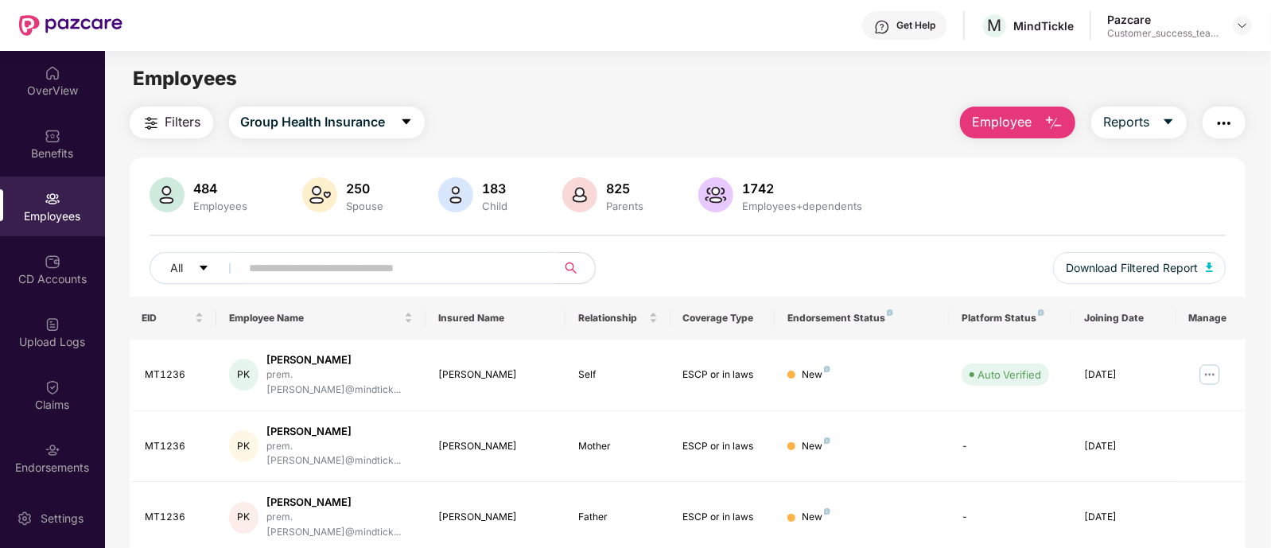
click at [378, 273] on input "text" at bounding box center [392, 268] width 285 height 24
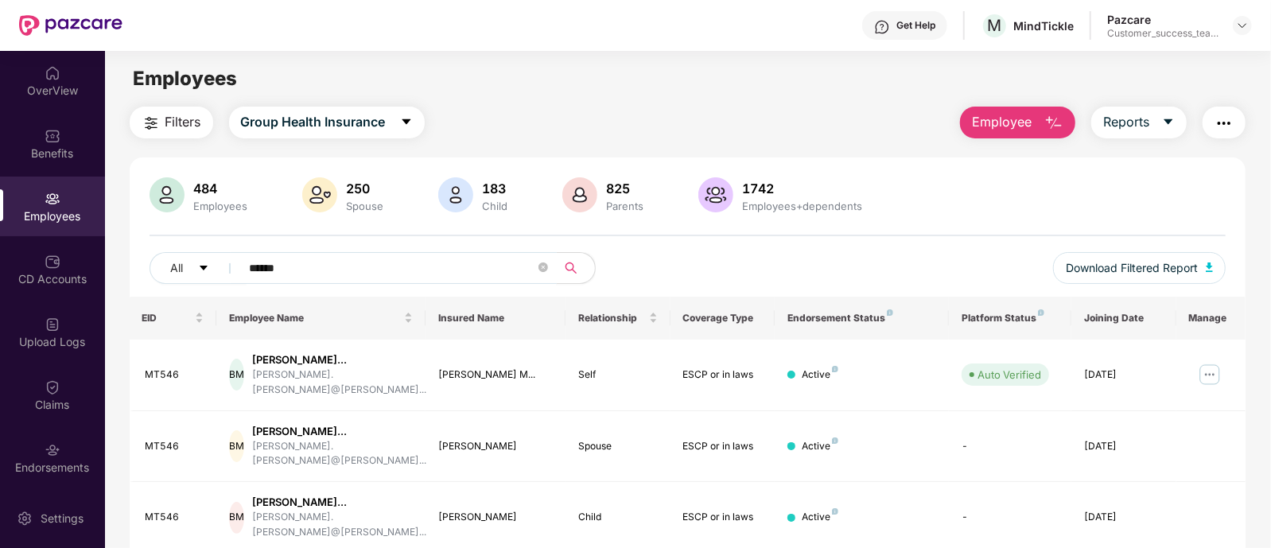
type input "******"
click at [1236, 21] on img at bounding box center [1242, 25] width 13 height 13
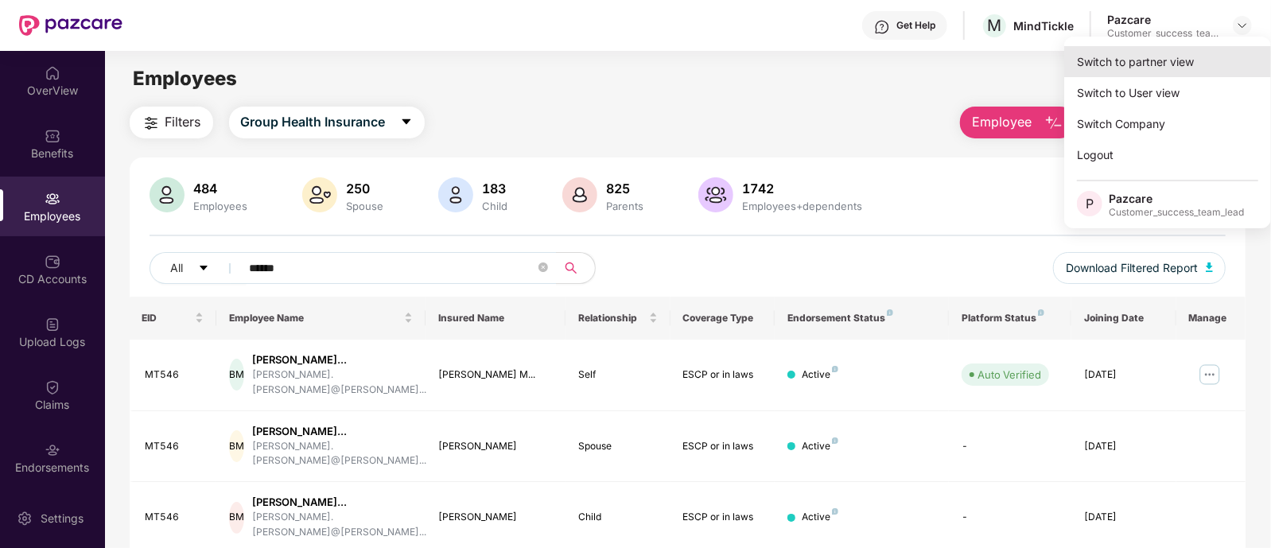
click at [1156, 61] on div "Switch to partner view" at bounding box center [1167, 61] width 207 height 31
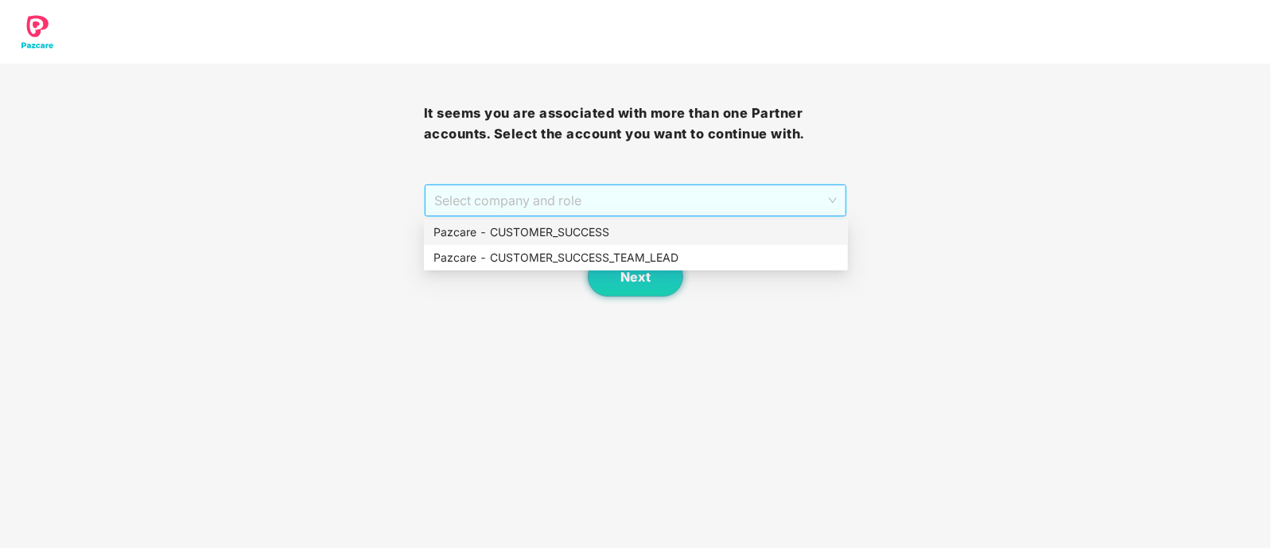
click at [461, 211] on span "Select company and role" at bounding box center [635, 200] width 403 height 30
click at [507, 250] on div "Pazcare - CUSTOMER_SUCCESS_TEAM_LEAD" at bounding box center [635, 257] width 405 height 17
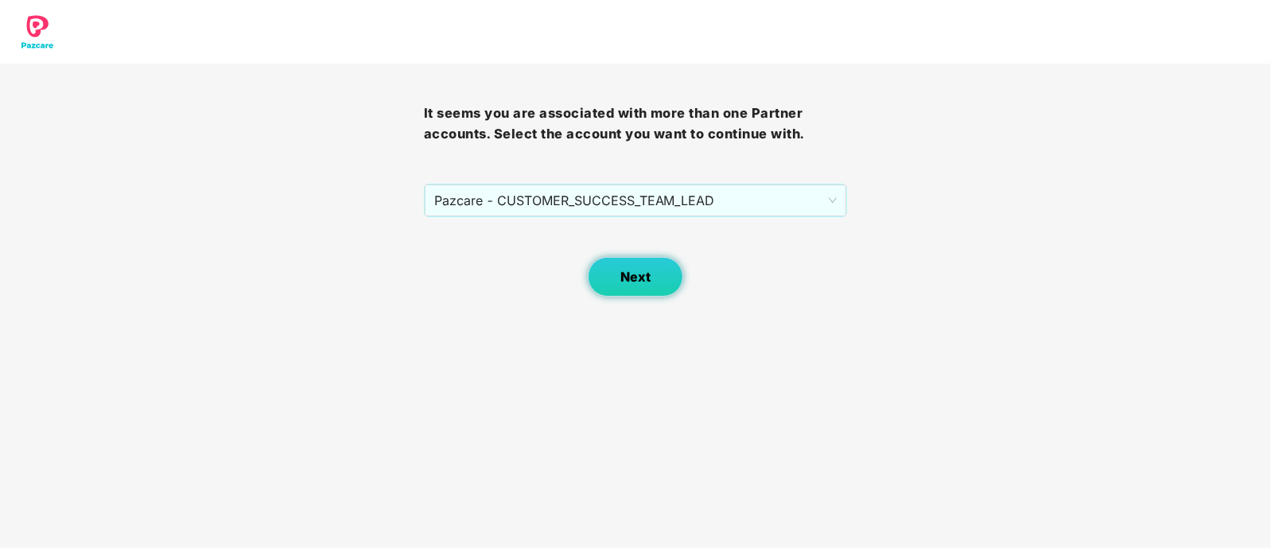
click at [621, 276] on span "Next" at bounding box center [635, 277] width 30 height 15
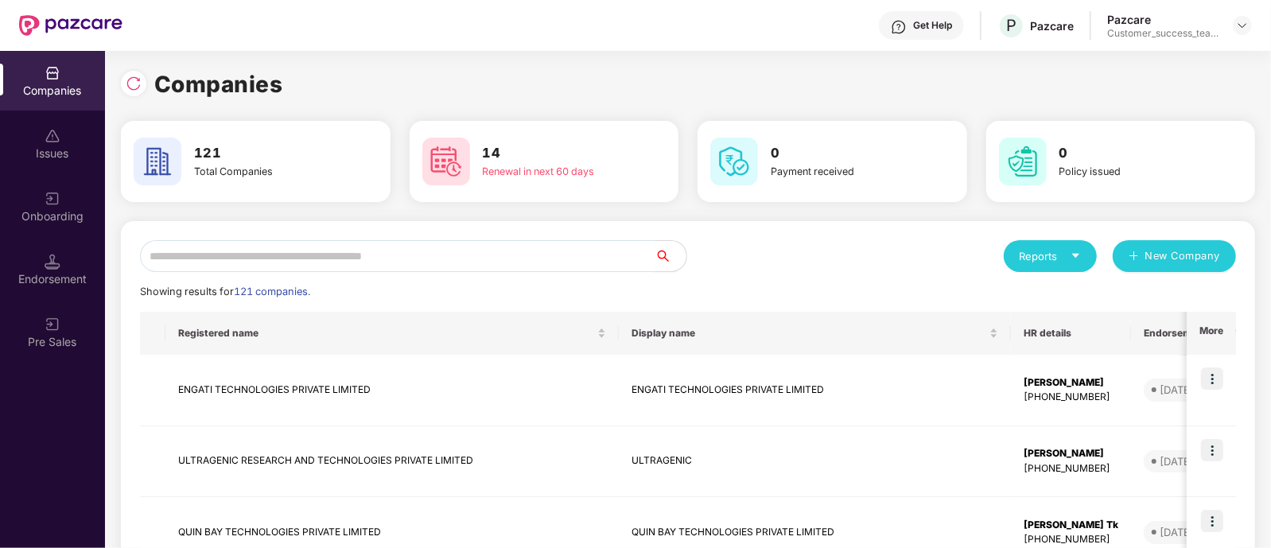
click at [381, 250] on input "text" at bounding box center [397, 256] width 514 height 32
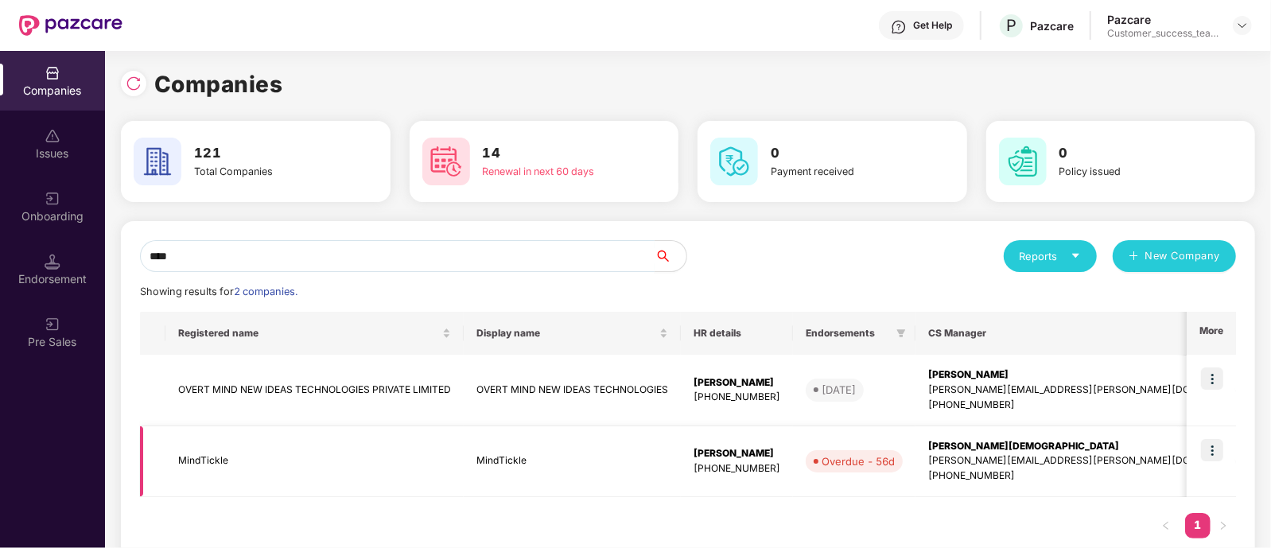
type input "****"
click at [149, 461] on td at bounding box center [152, 462] width 25 height 72
